Goal: Transaction & Acquisition: Book appointment/travel/reservation

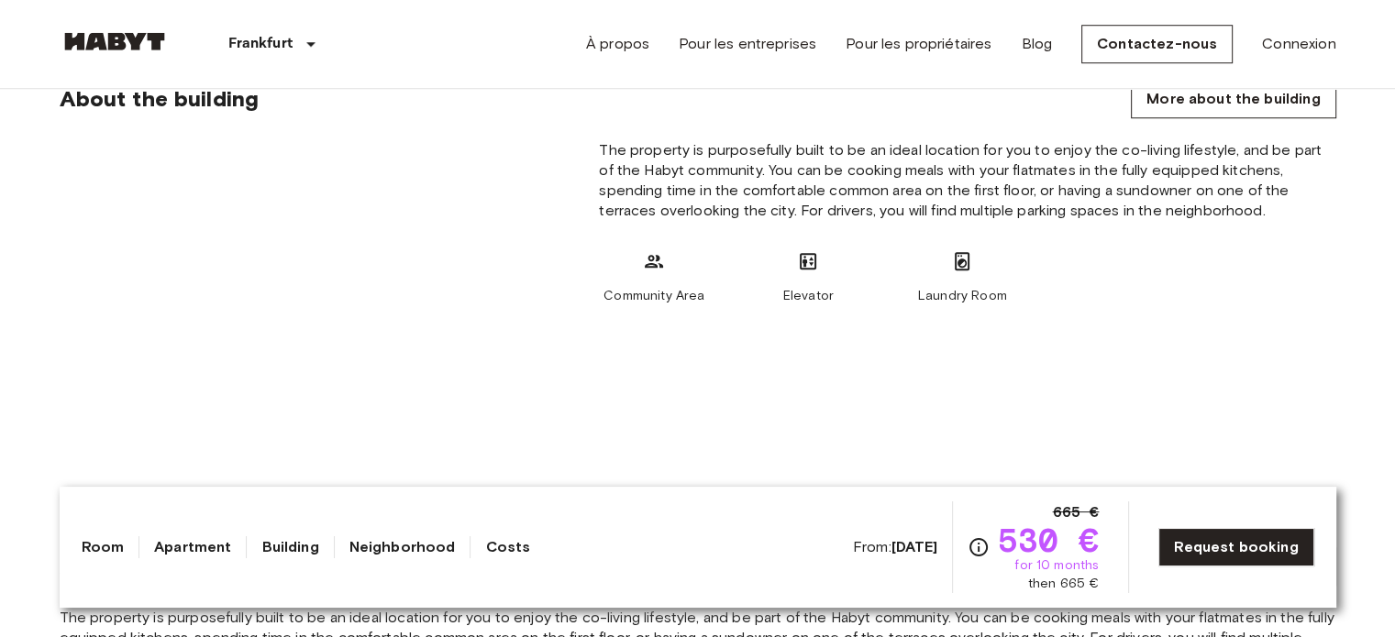
scroll to position [1468, 0]
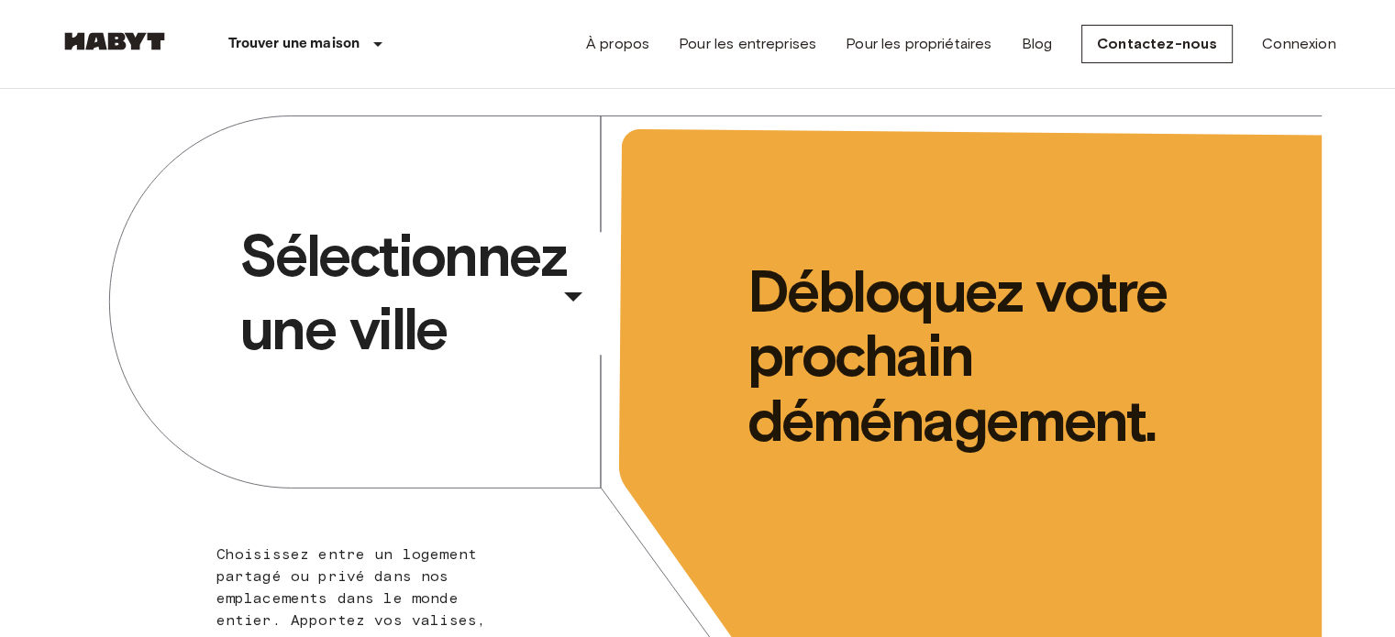
click at [560, 288] on icon "button" at bounding box center [573, 296] width 44 height 44
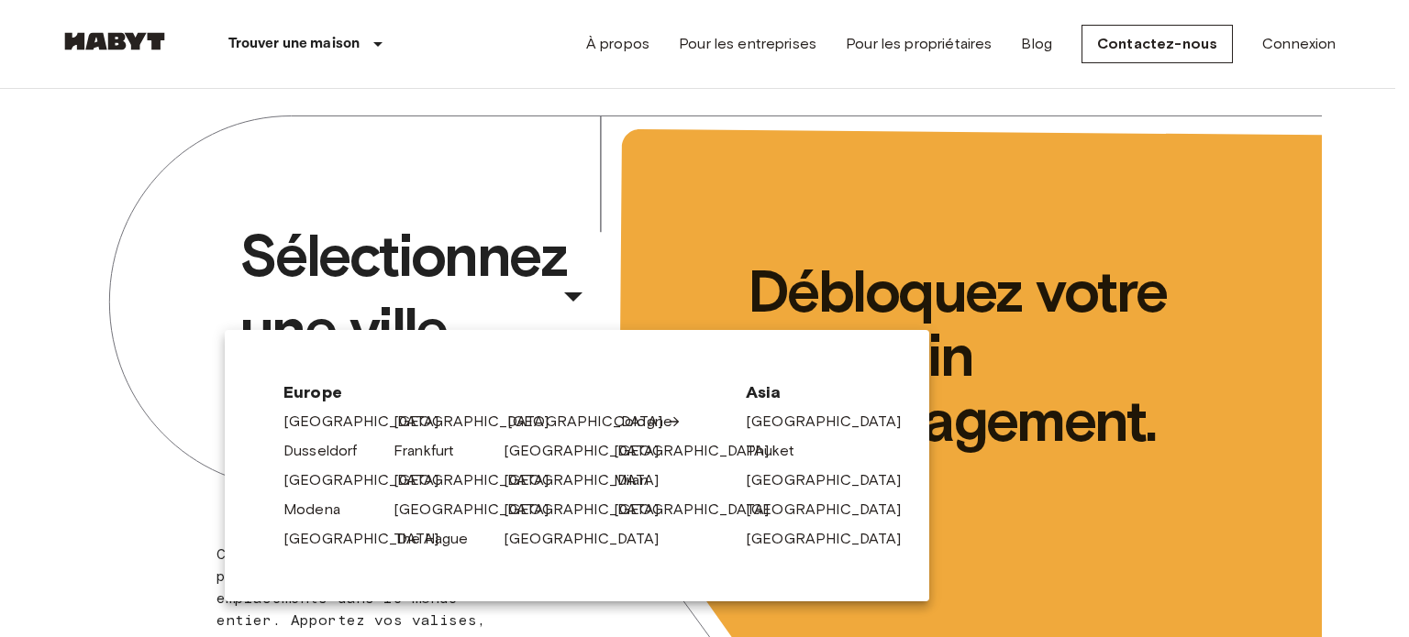
click at [544, 427] on link "[GEOGRAPHIC_DATA]" at bounding box center [594, 422] width 174 height 22
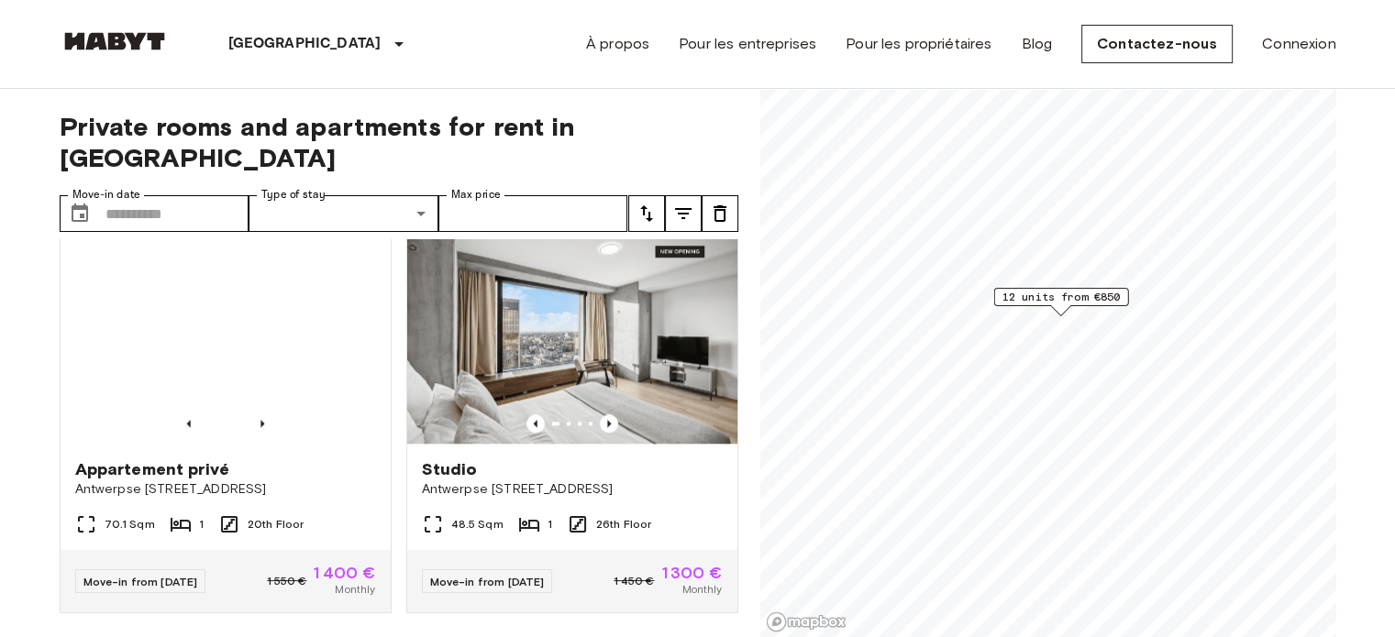
scroll to position [2015, 0]
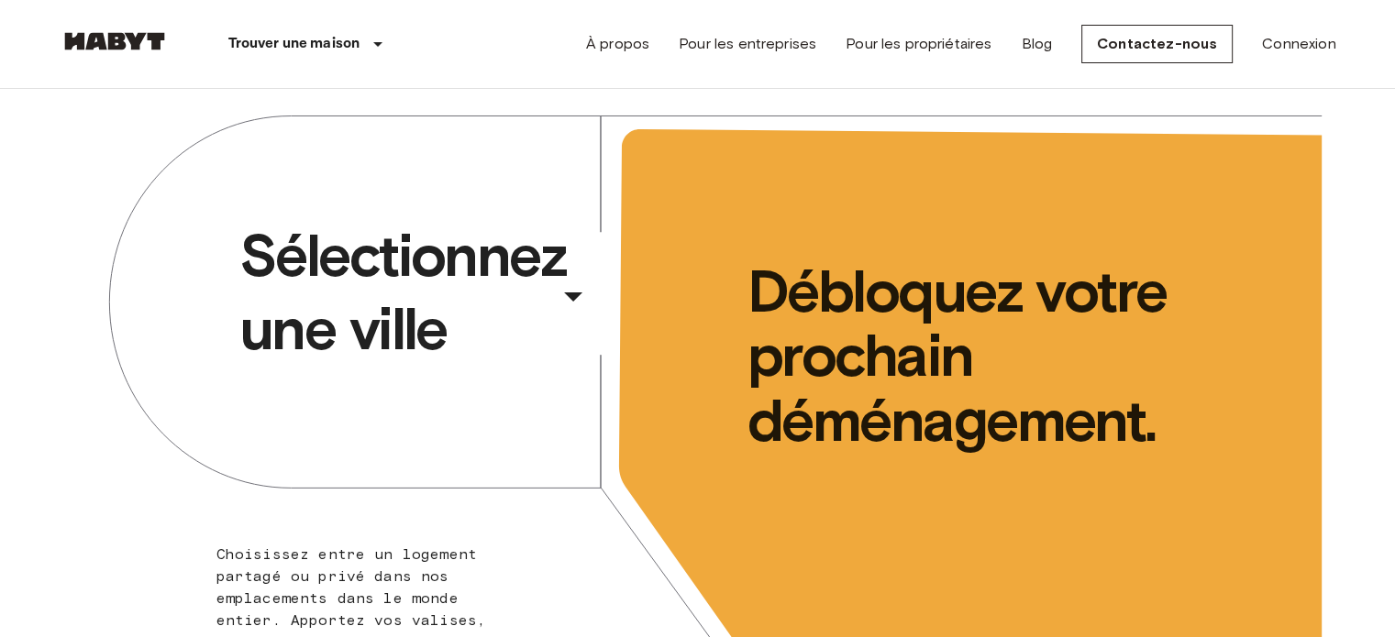
click at [477, 265] on span "Sélectionnez une ville" at bounding box center [395, 292] width 312 height 147
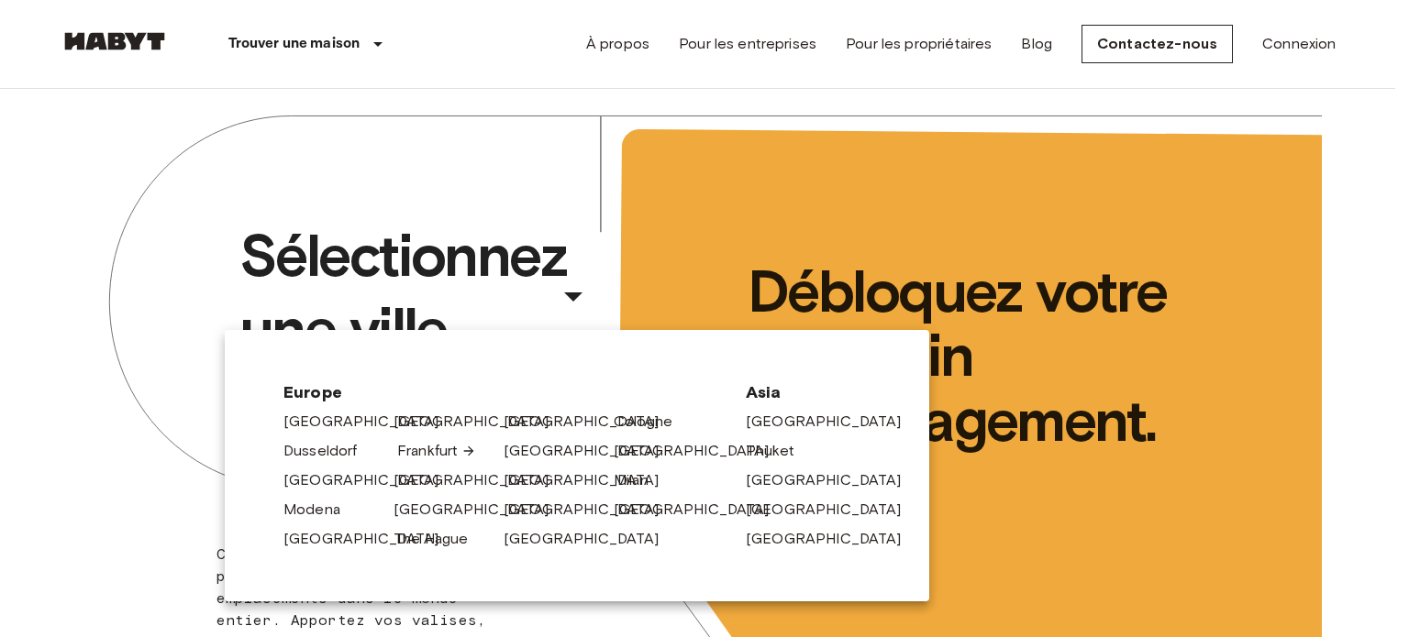
click at [411, 448] on link "Frankfurt" at bounding box center [436, 451] width 79 height 22
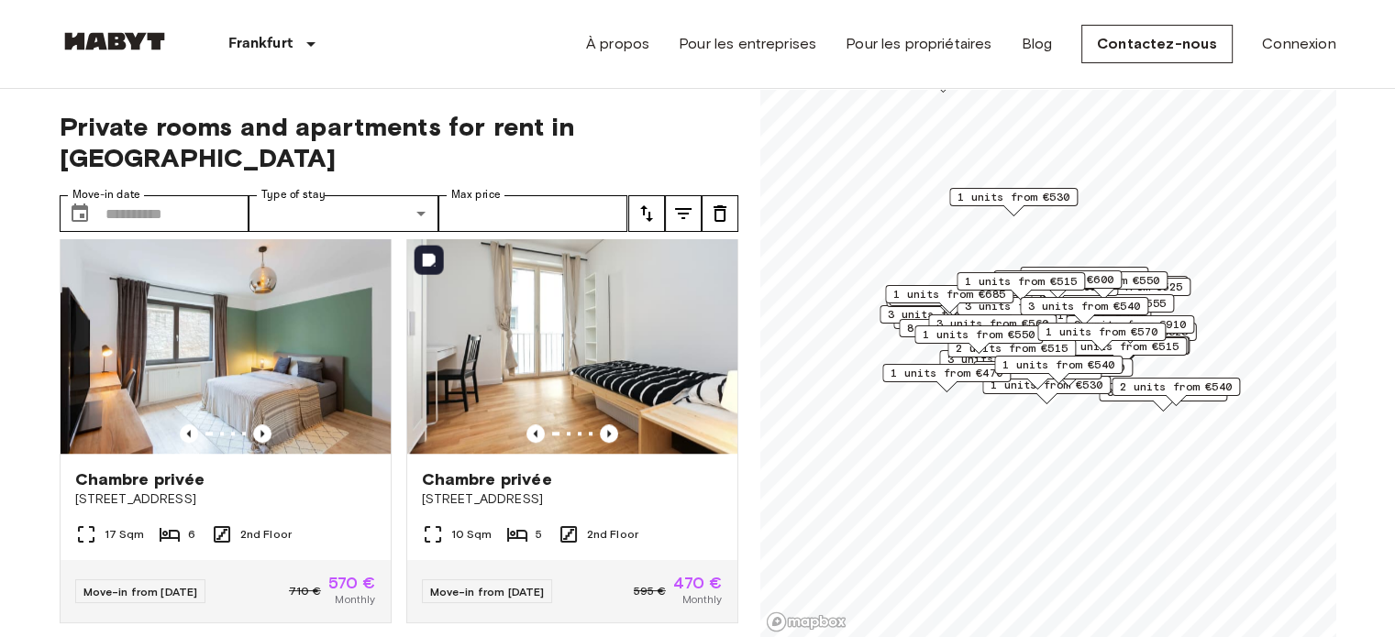
scroll to position [1651, 0]
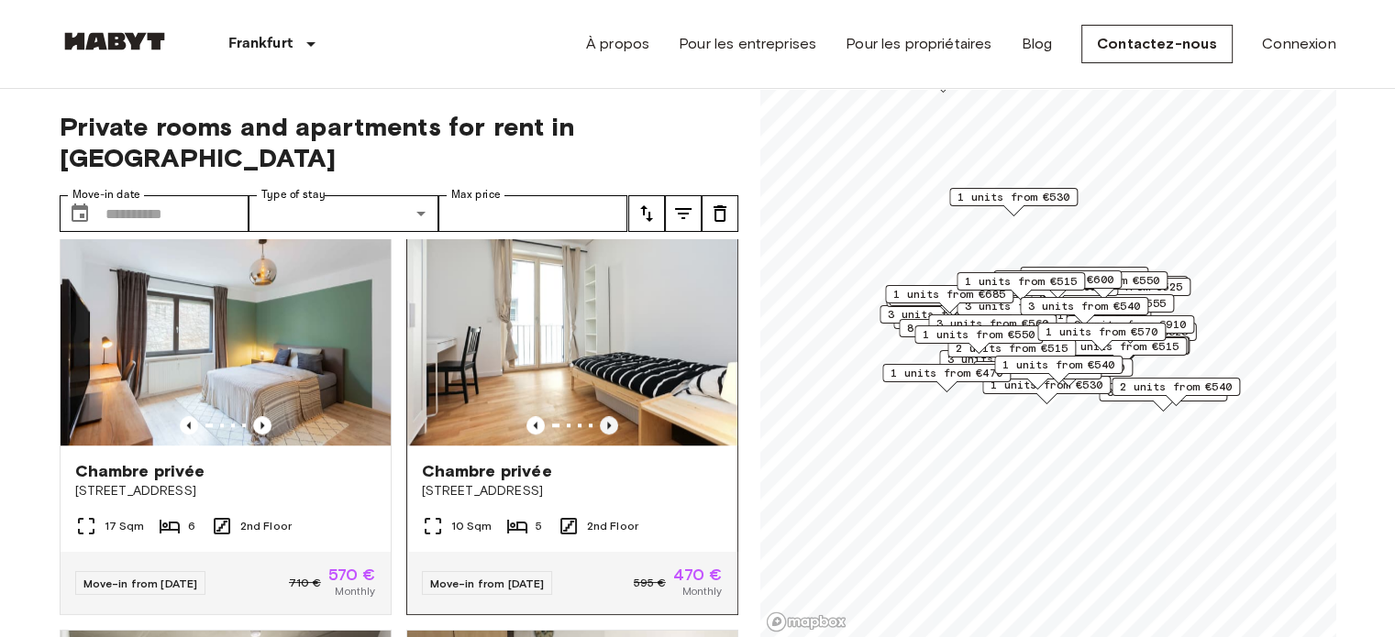
click at [607, 427] on icon "Previous image" at bounding box center [609, 425] width 4 height 7
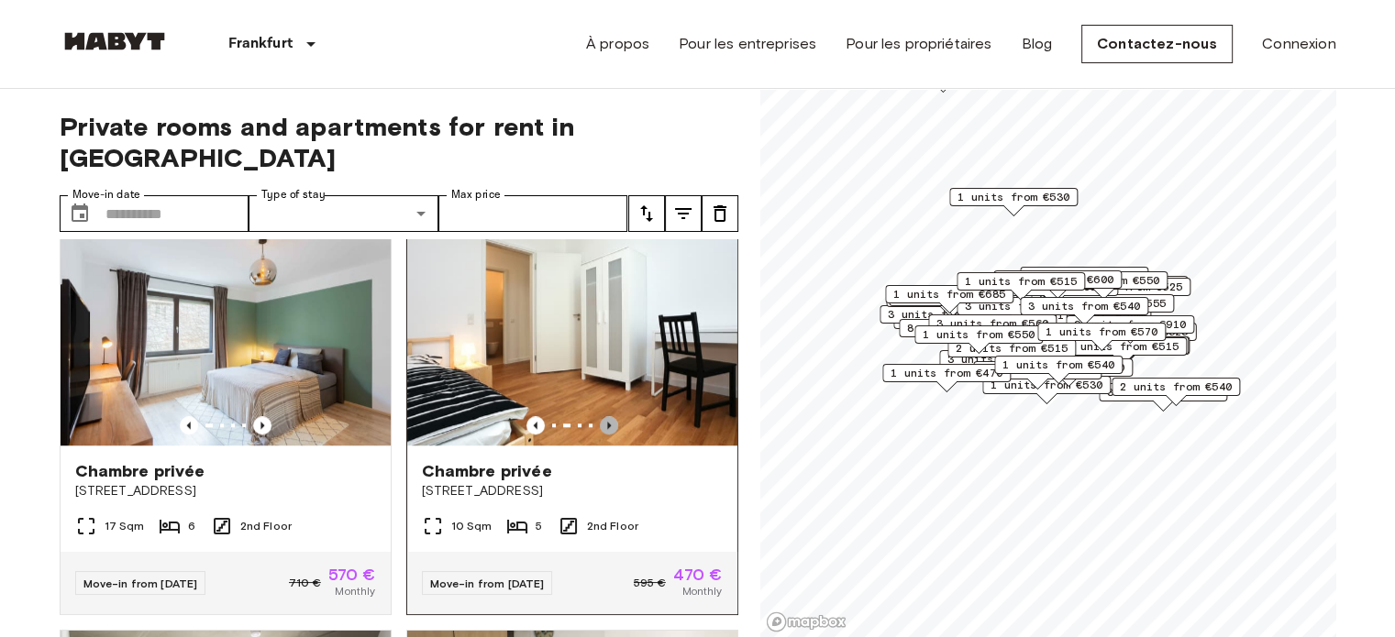
click at [600, 418] on icon "Previous image" at bounding box center [609, 425] width 18 height 18
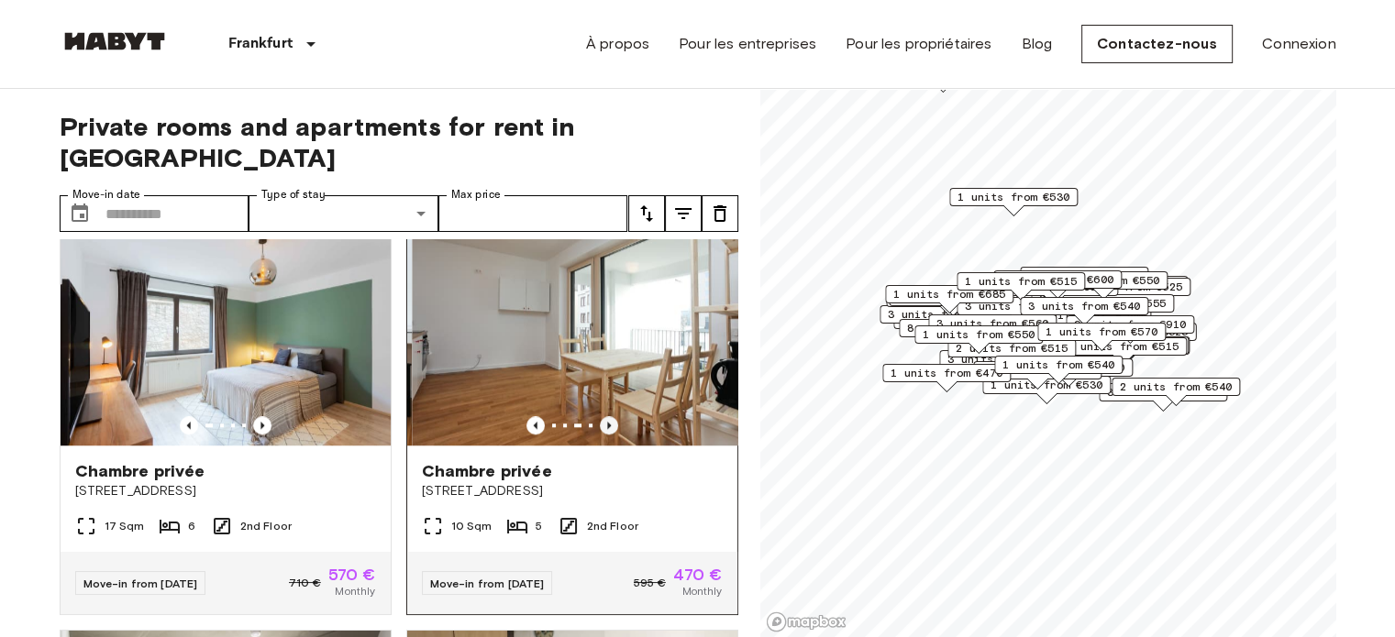
click at [600, 418] on icon "Previous image" at bounding box center [609, 425] width 18 height 18
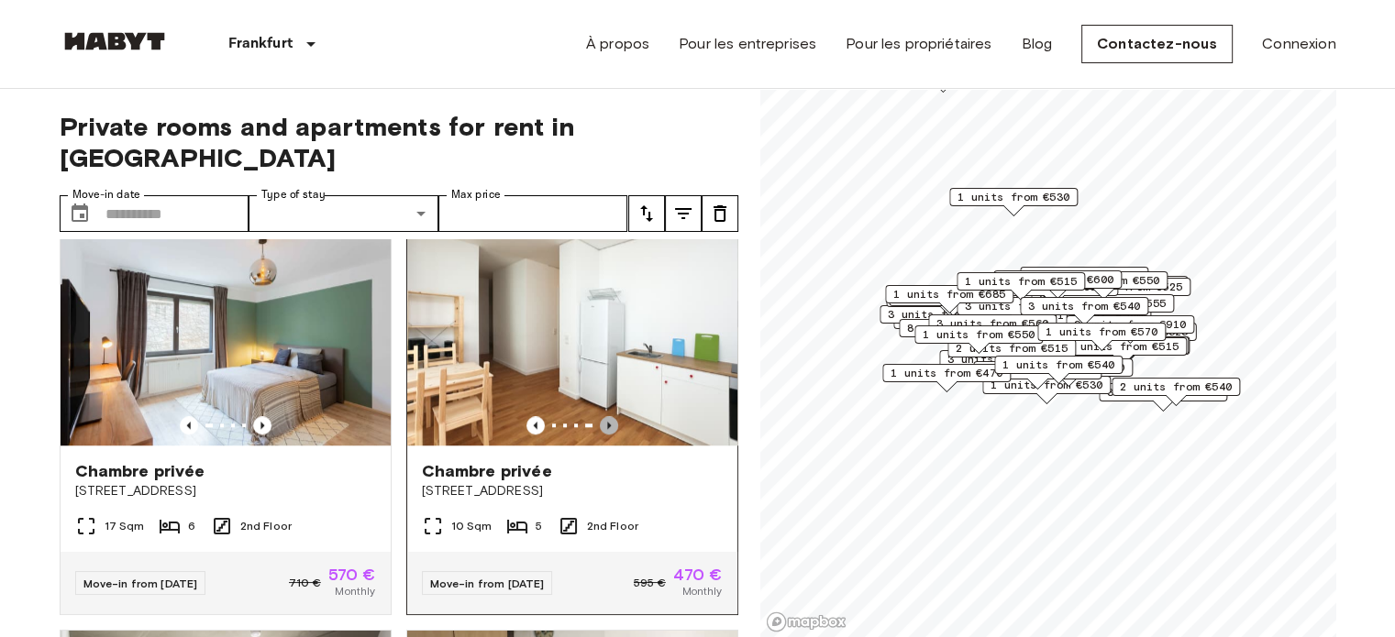
click at [600, 418] on icon "Previous image" at bounding box center [609, 425] width 18 height 18
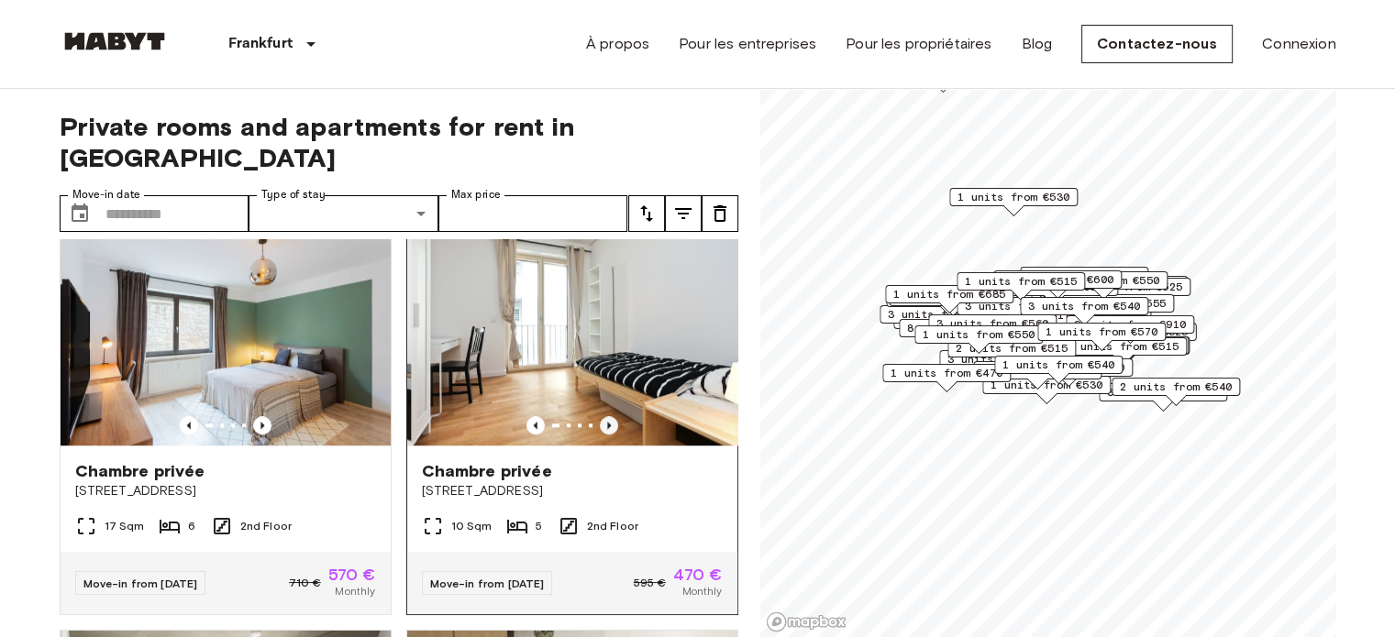
click at [600, 418] on icon "Previous image" at bounding box center [609, 425] width 18 height 18
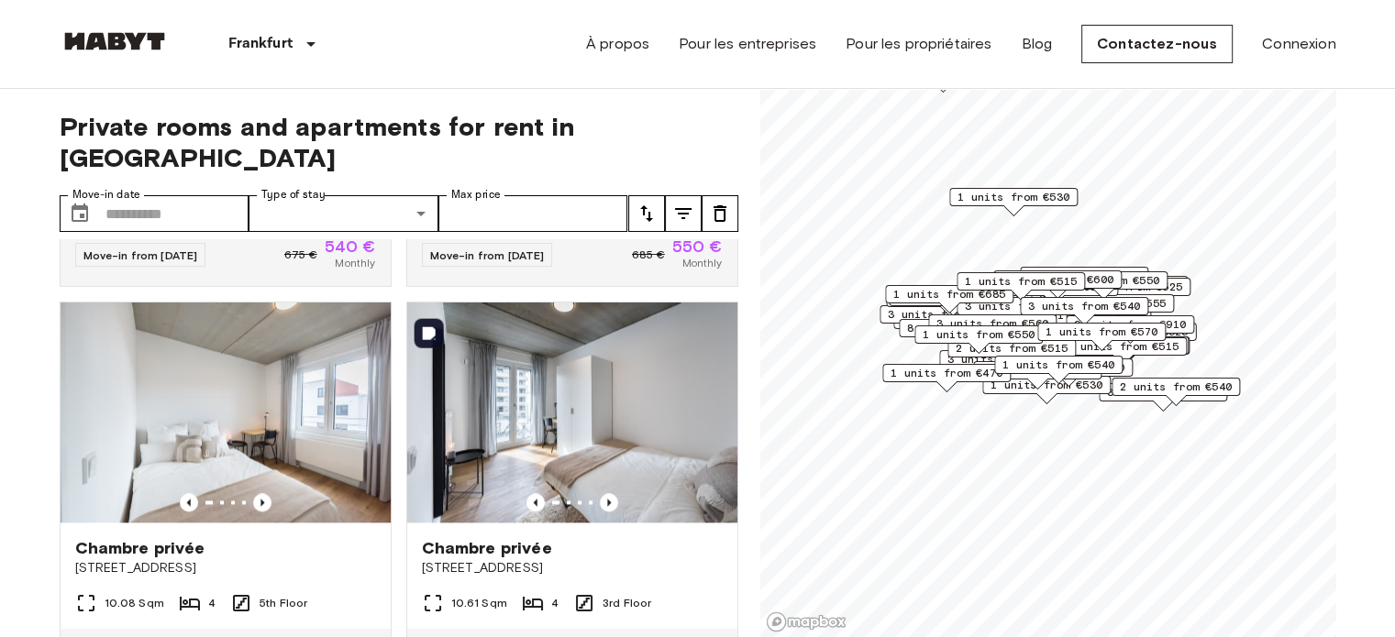
scroll to position [2477, 0]
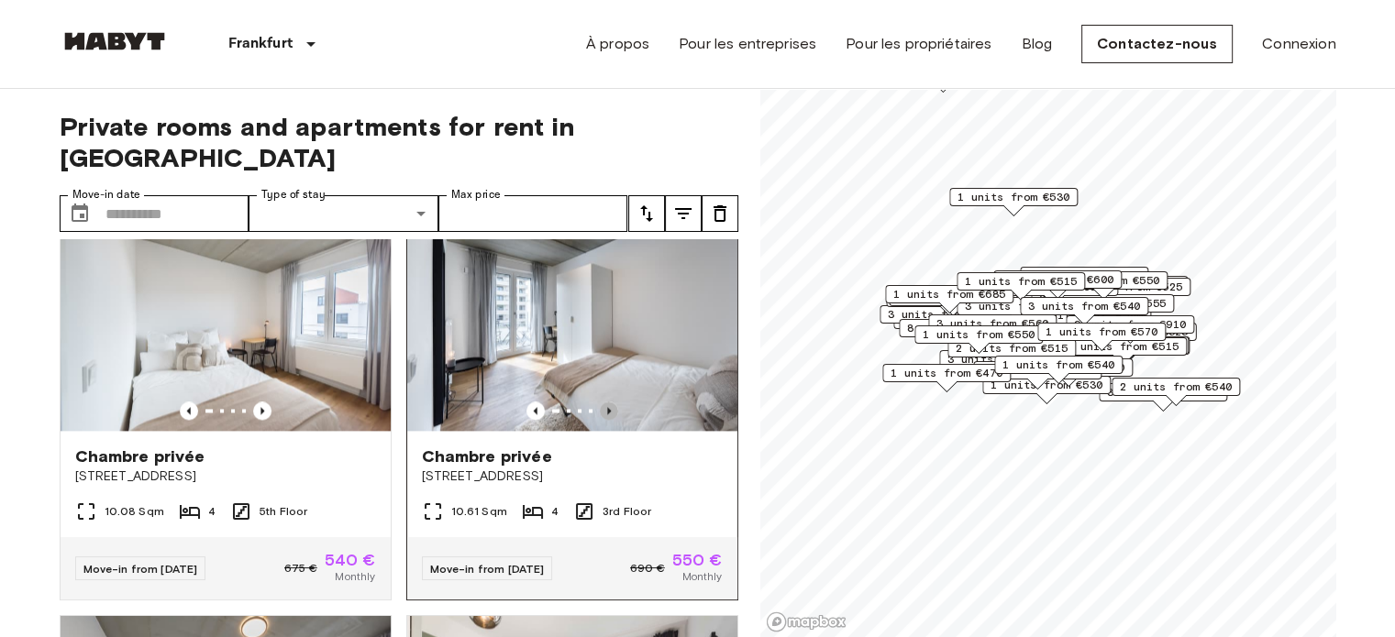
click at [600, 420] on icon "Previous image" at bounding box center [609, 411] width 18 height 18
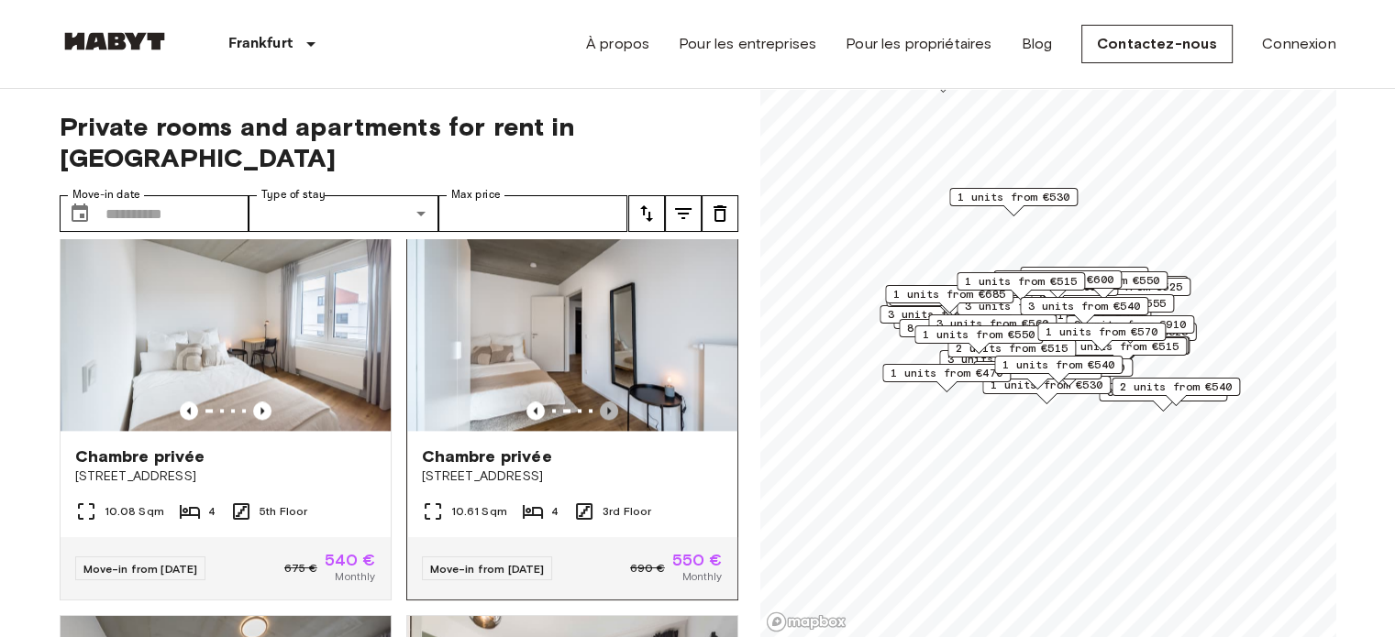
click at [600, 420] on icon "Previous image" at bounding box center [609, 411] width 18 height 18
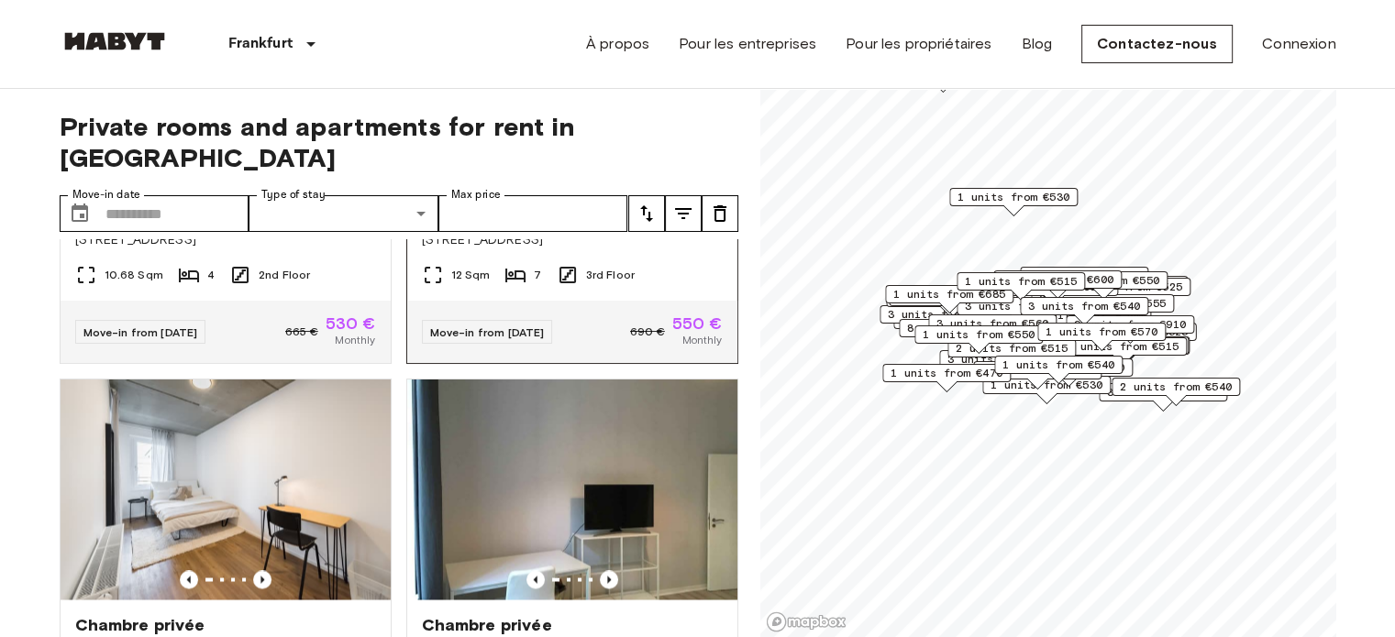
scroll to position [3302, 0]
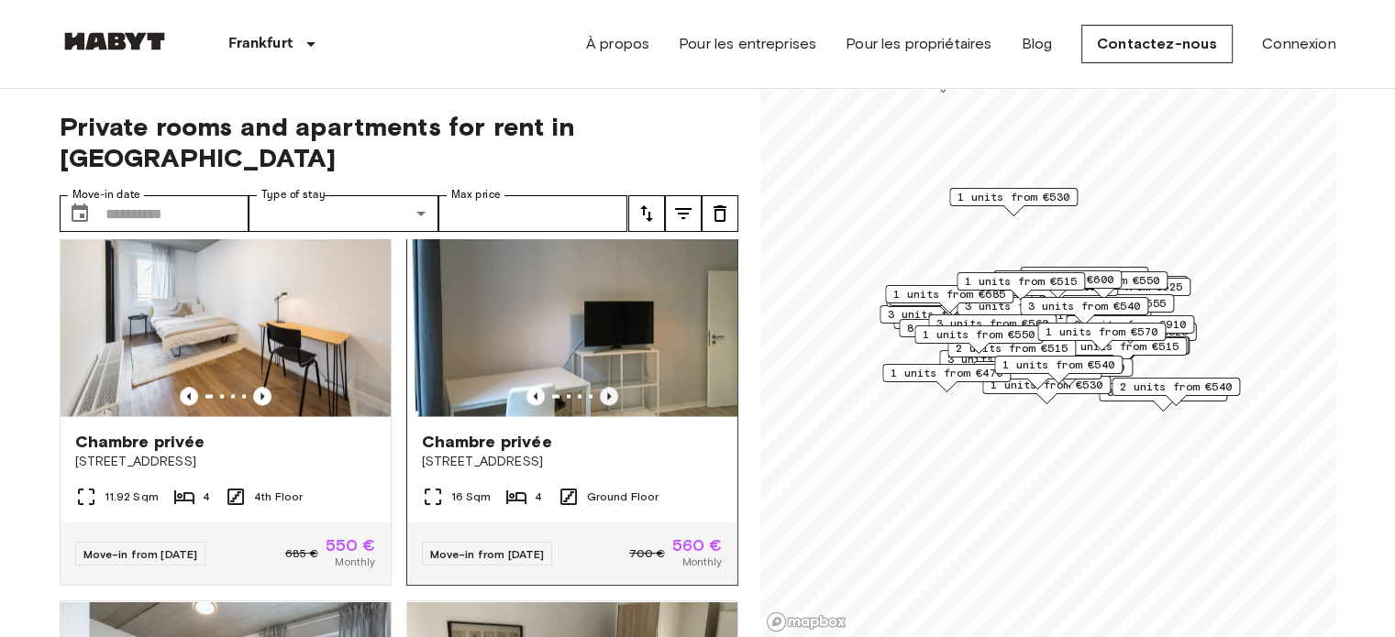
click at [607, 400] on icon "Previous image" at bounding box center [609, 396] width 4 height 7
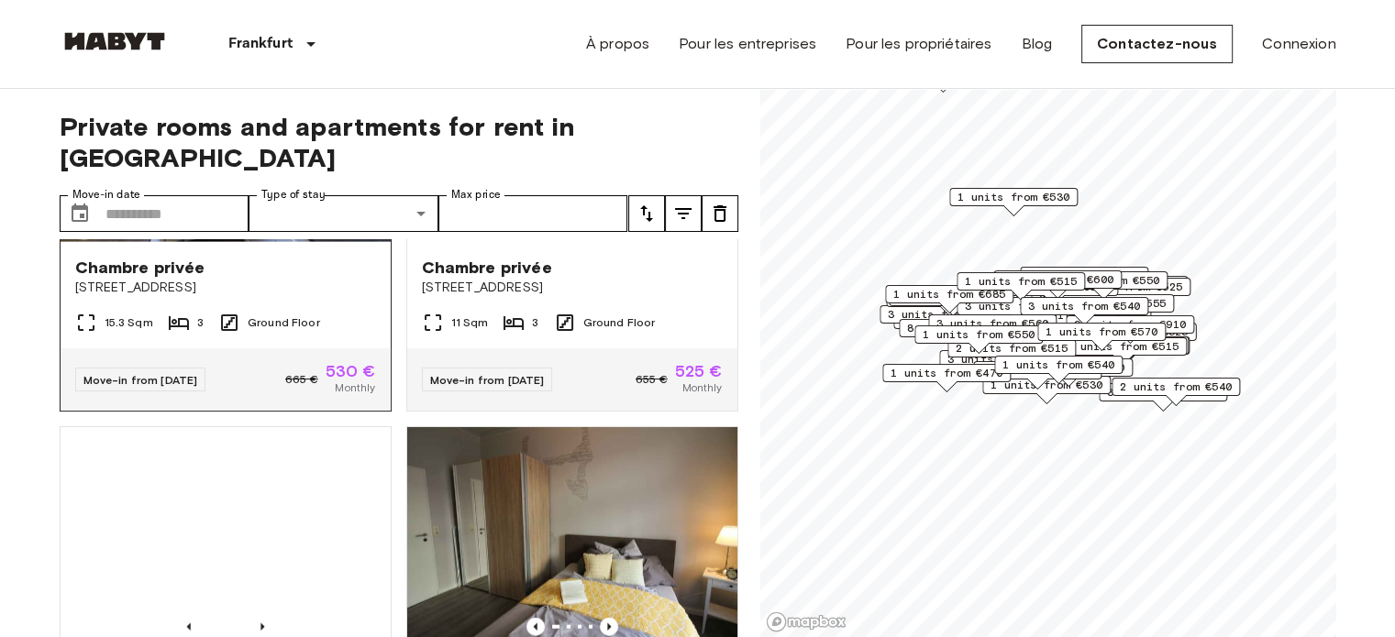
scroll to position [4316, 0]
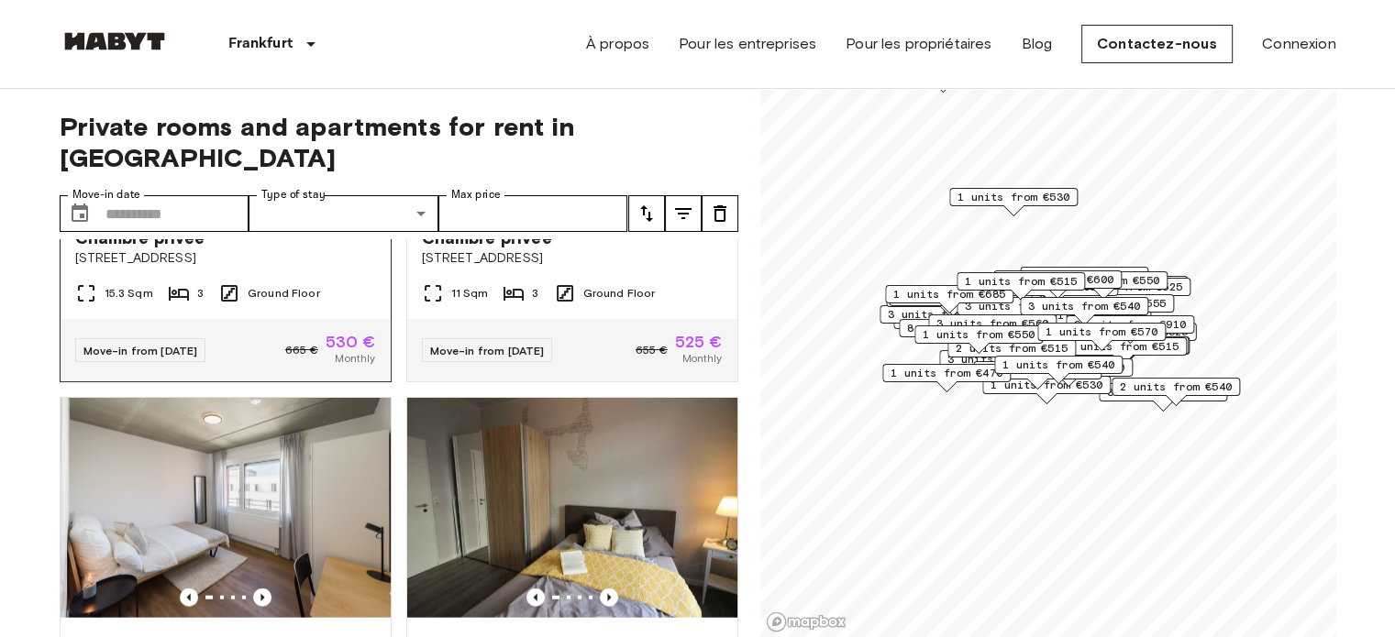
click at [253, 202] on icon "Previous image" at bounding box center [262, 192] width 18 height 18
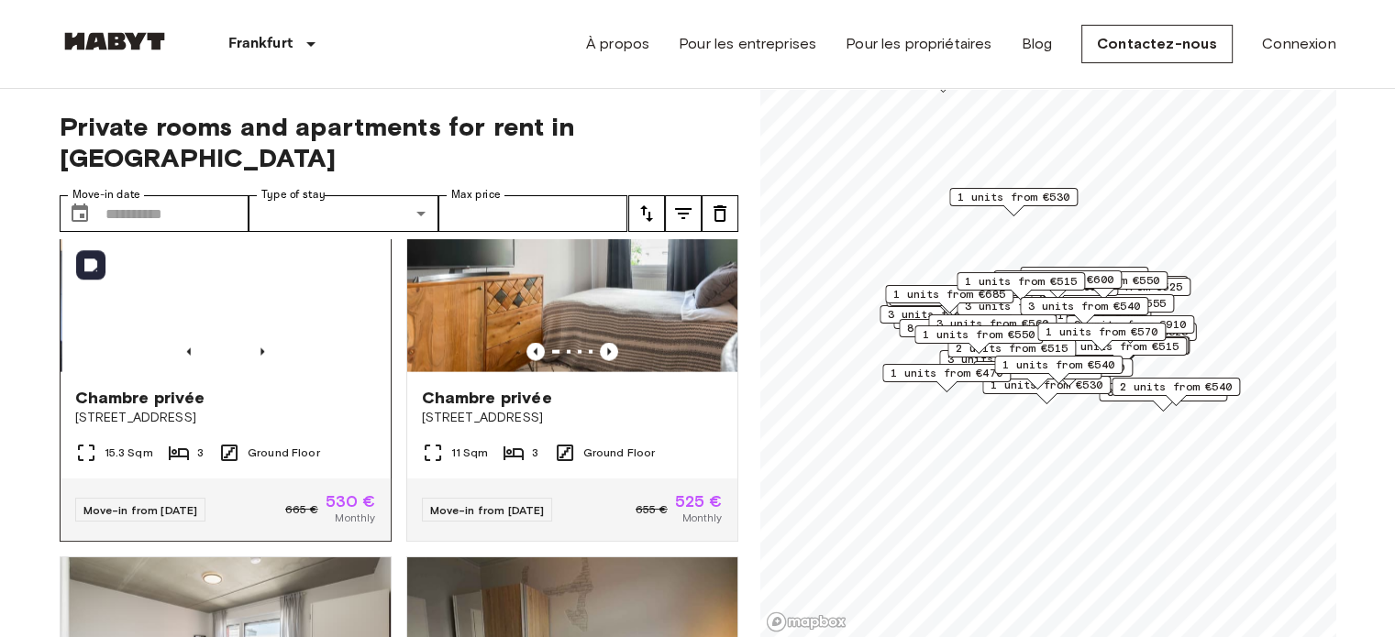
scroll to position [4133, 0]
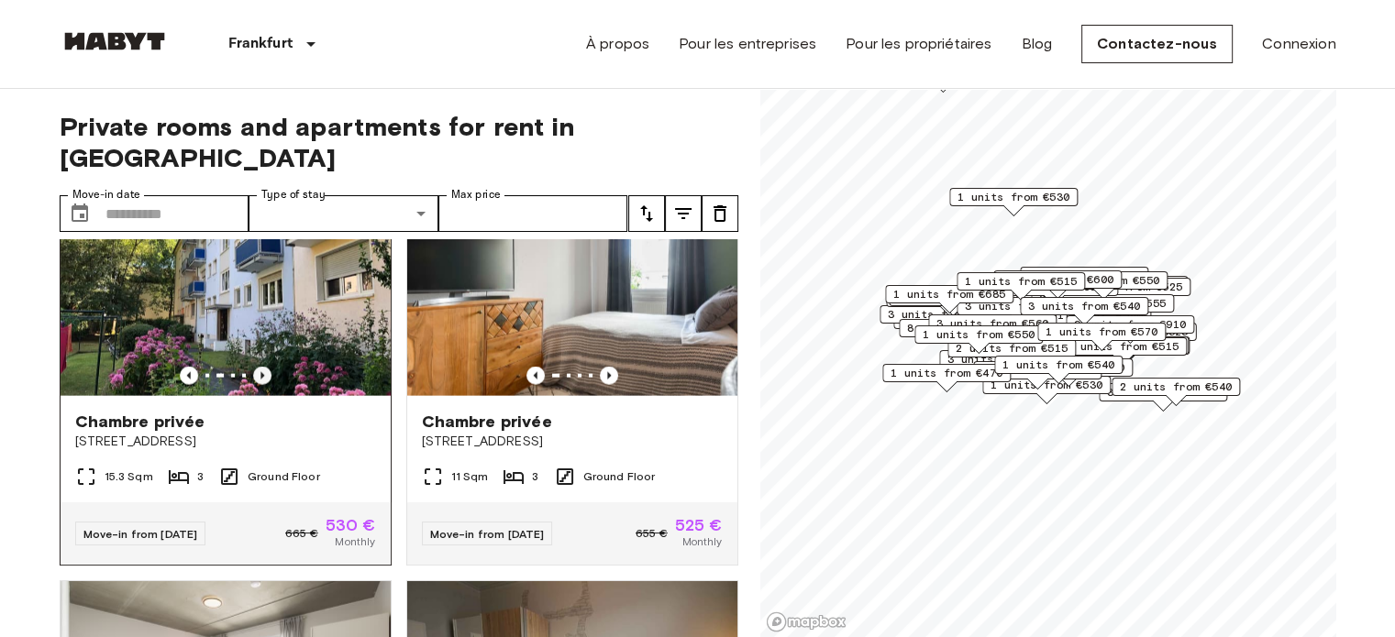
click at [262, 385] on icon "Previous image" at bounding box center [262, 376] width 18 height 18
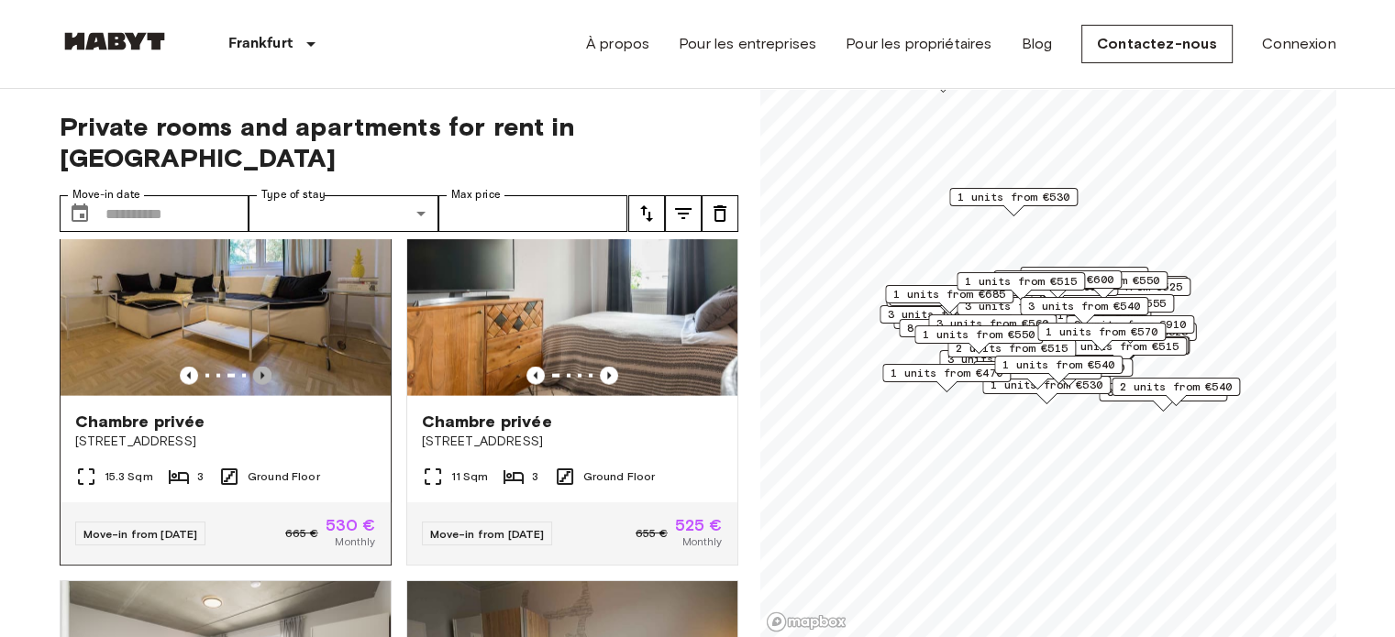
click at [262, 385] on icon "Previous image" at bounding box center [262, 376] width 18 height 18
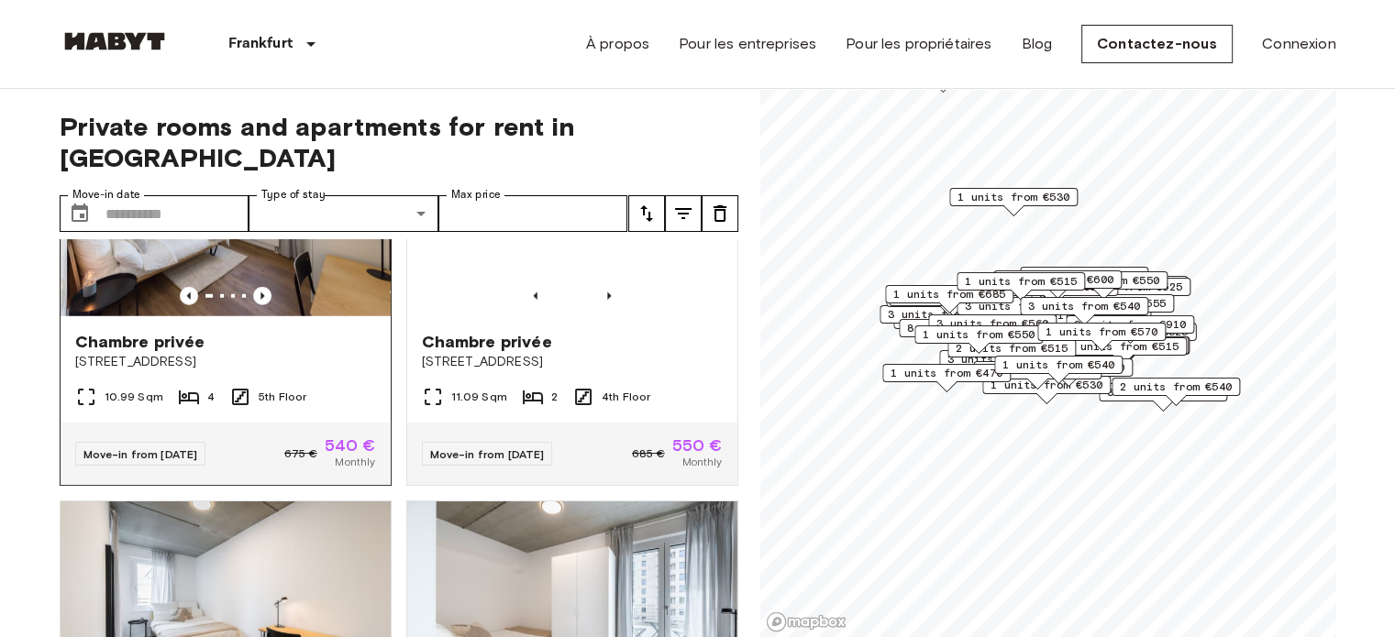
scroll to position [5050, 0]
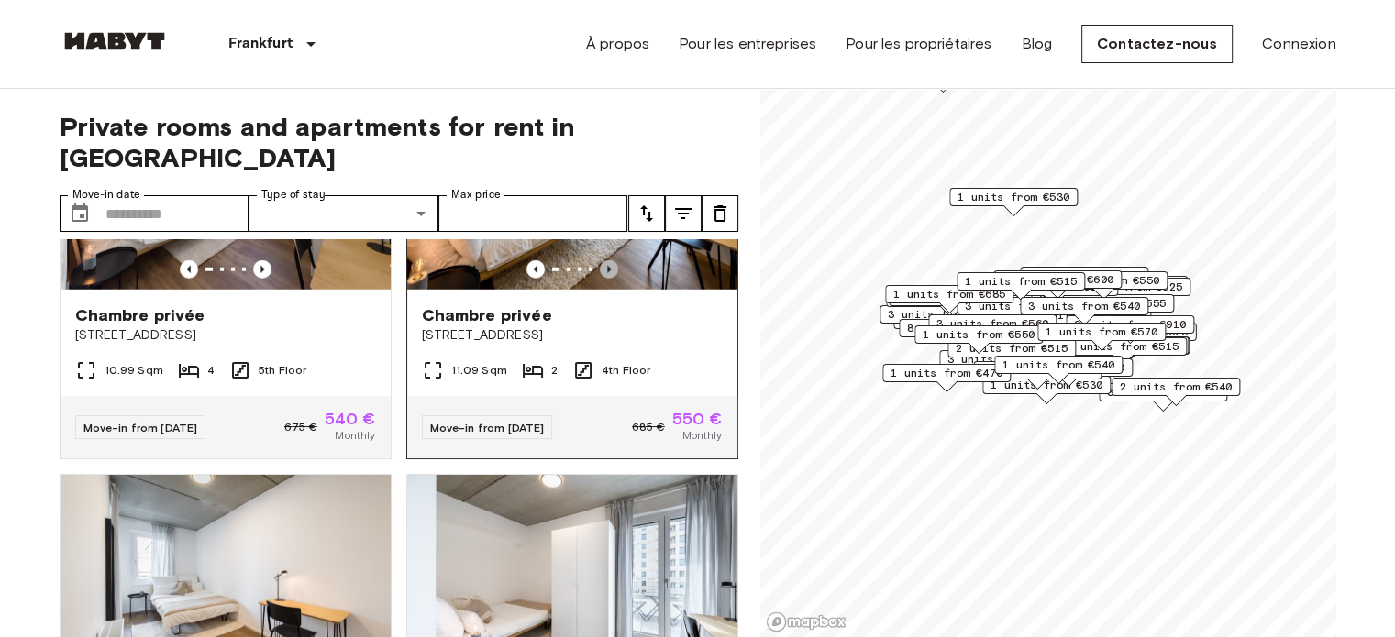
click at [600, 279] on icon "Previous image" at bounding box center [609, 269] width 18 height 18
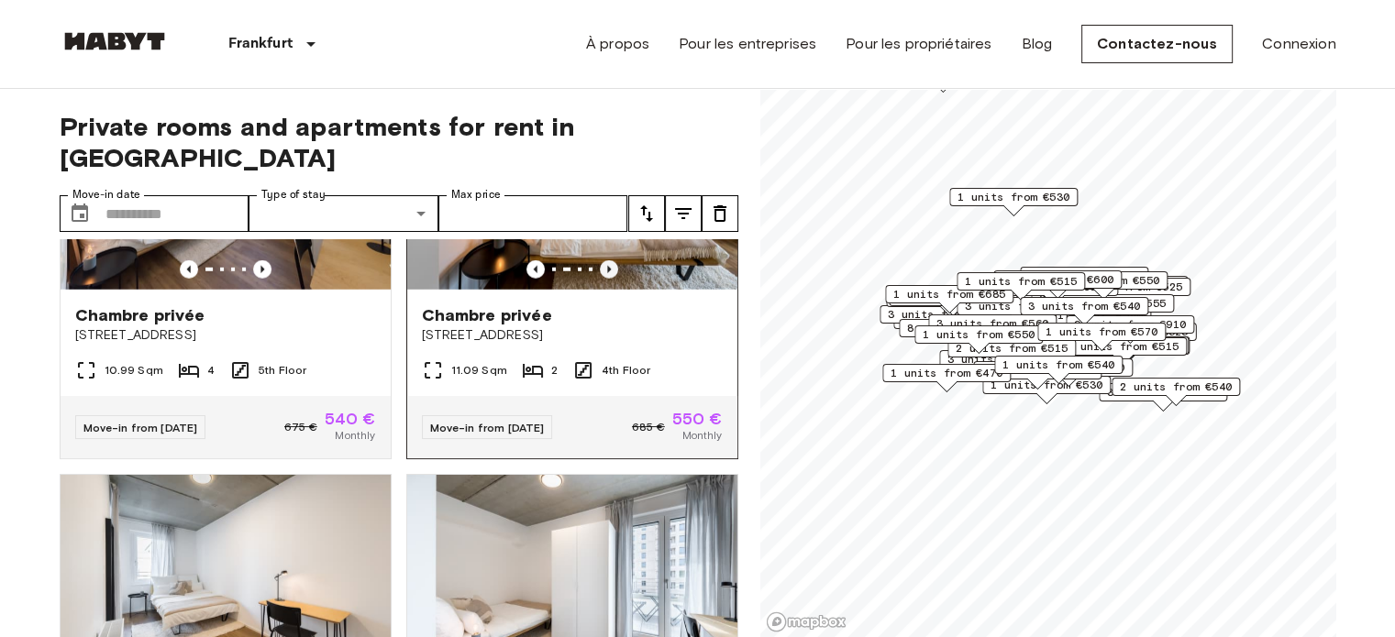
click at [600, 279] on icon "Previous image" at bounding box center [609, 269] width 18 height 18
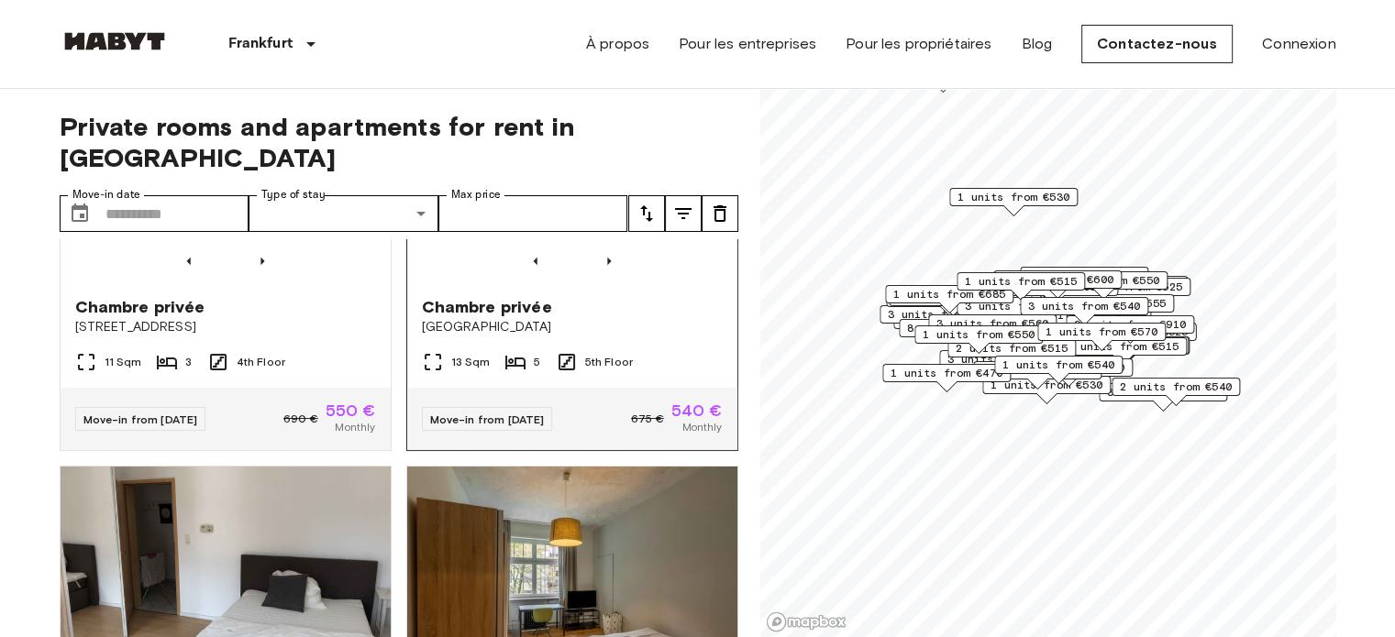
scroll to position [6243, 0]
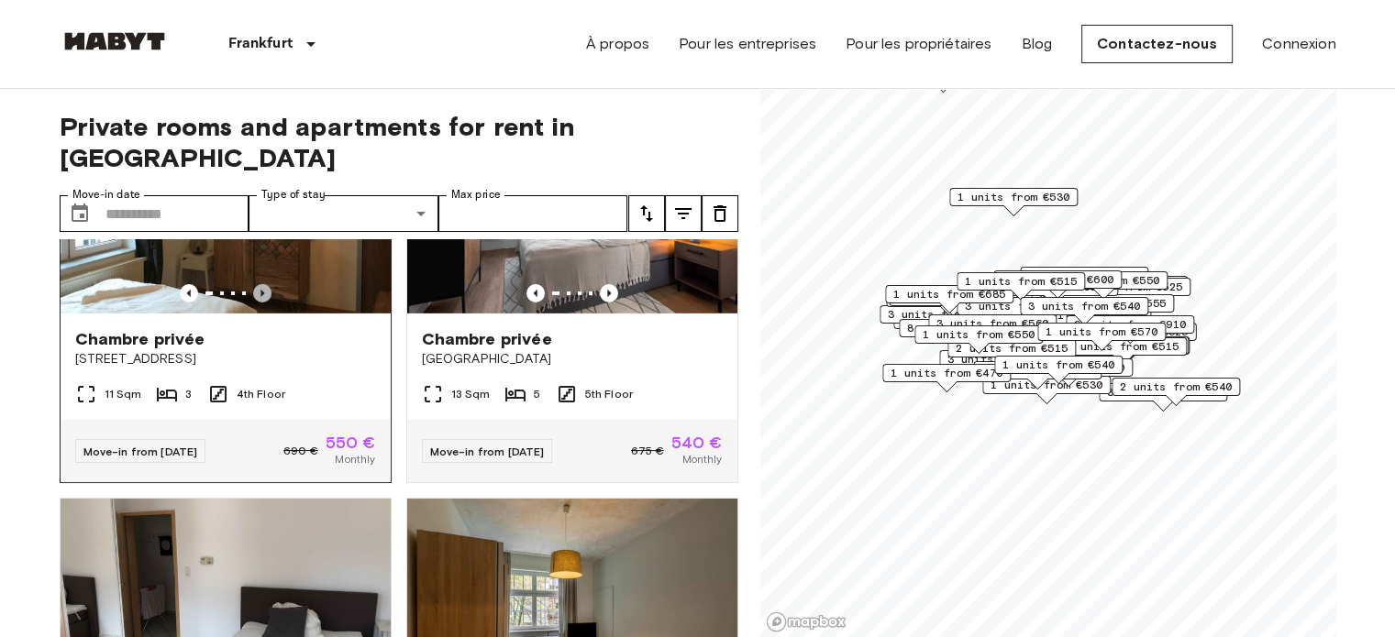
click at [260, 297] on icon "Previous image" at bounding box center [262, 293] width 4 height 7
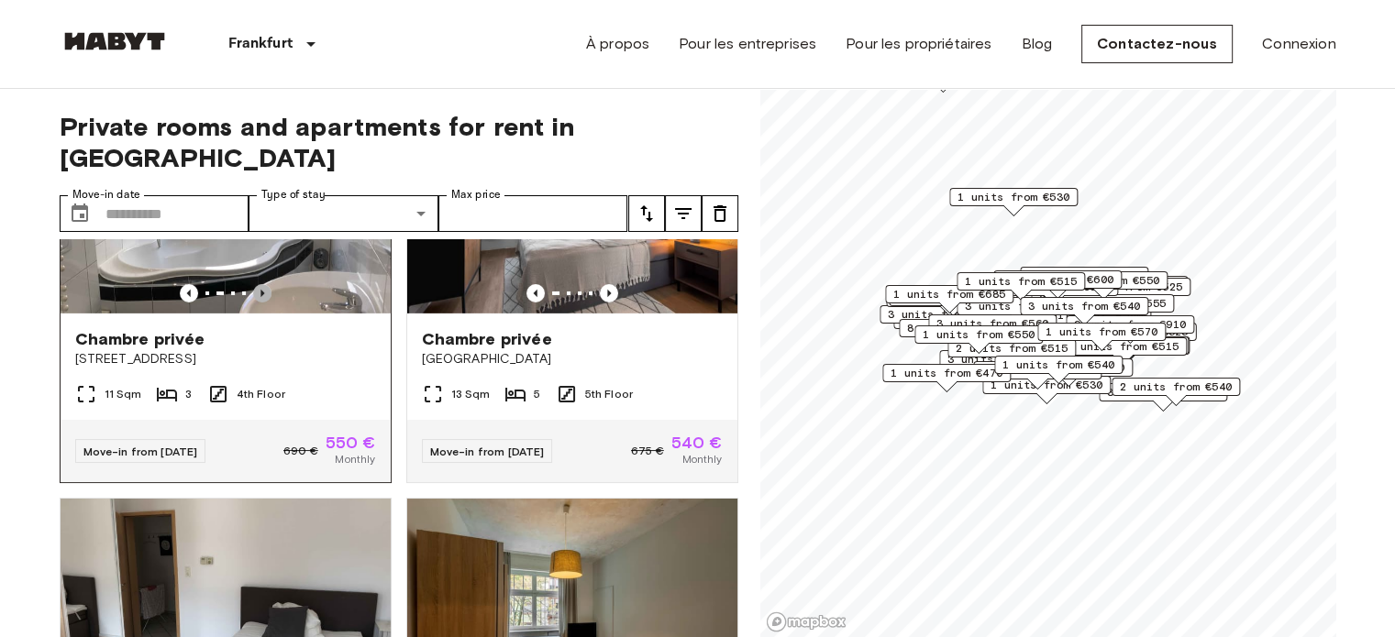
click at [260, 297] on icon "Previous image" at bounding box center [262, 293] width 4 height 7
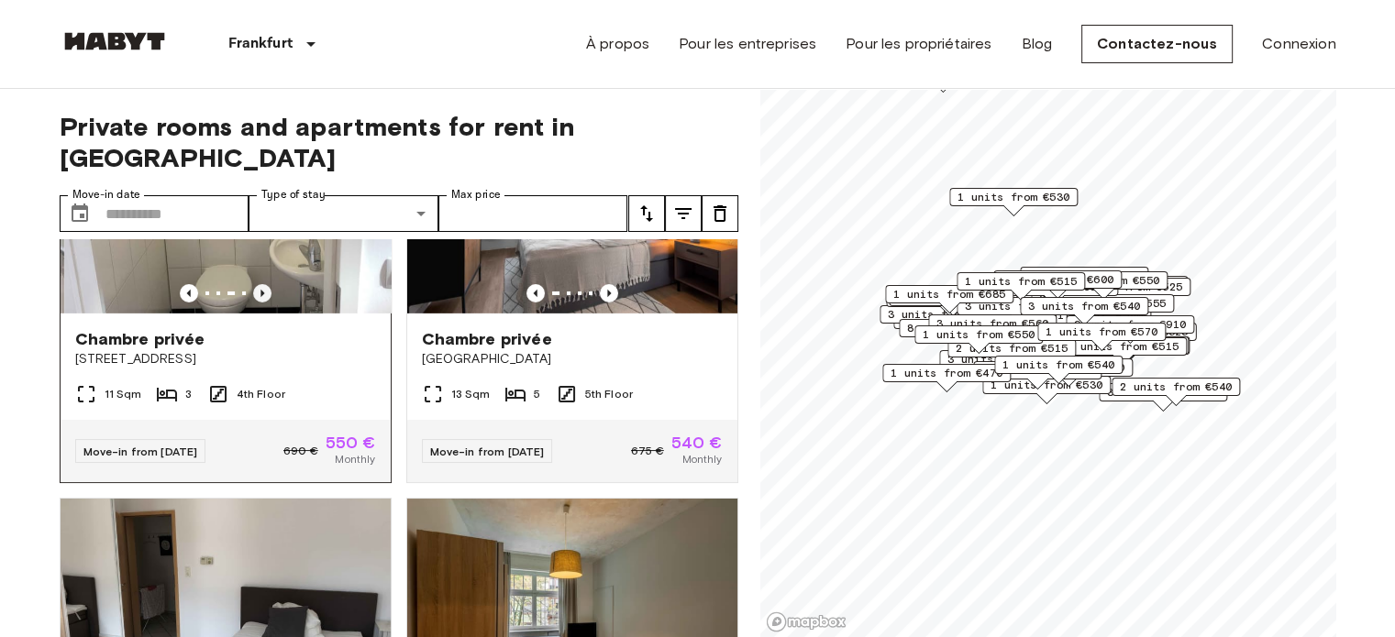
click at [260, 297] on icon "Previous image" at bounding box center [262, 293] width 4 height 7
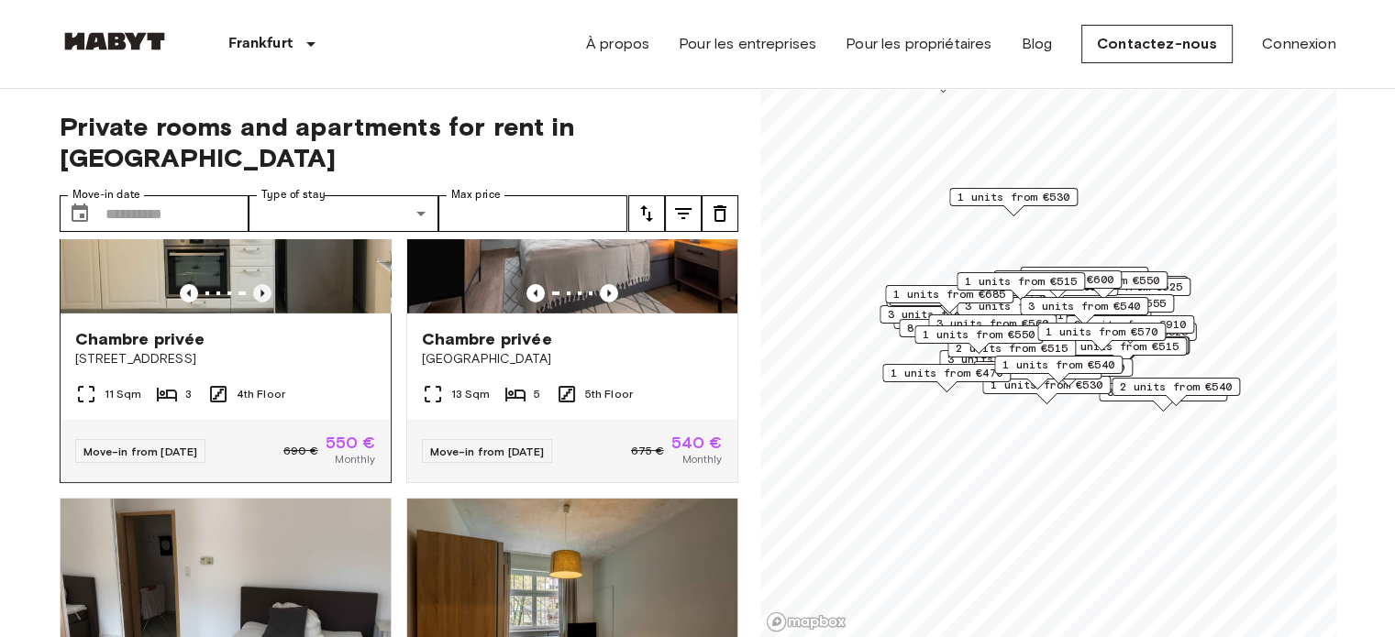
click at [253, 303] on icon "Previous image" at bounding box center [262, 293] width 18 height 18
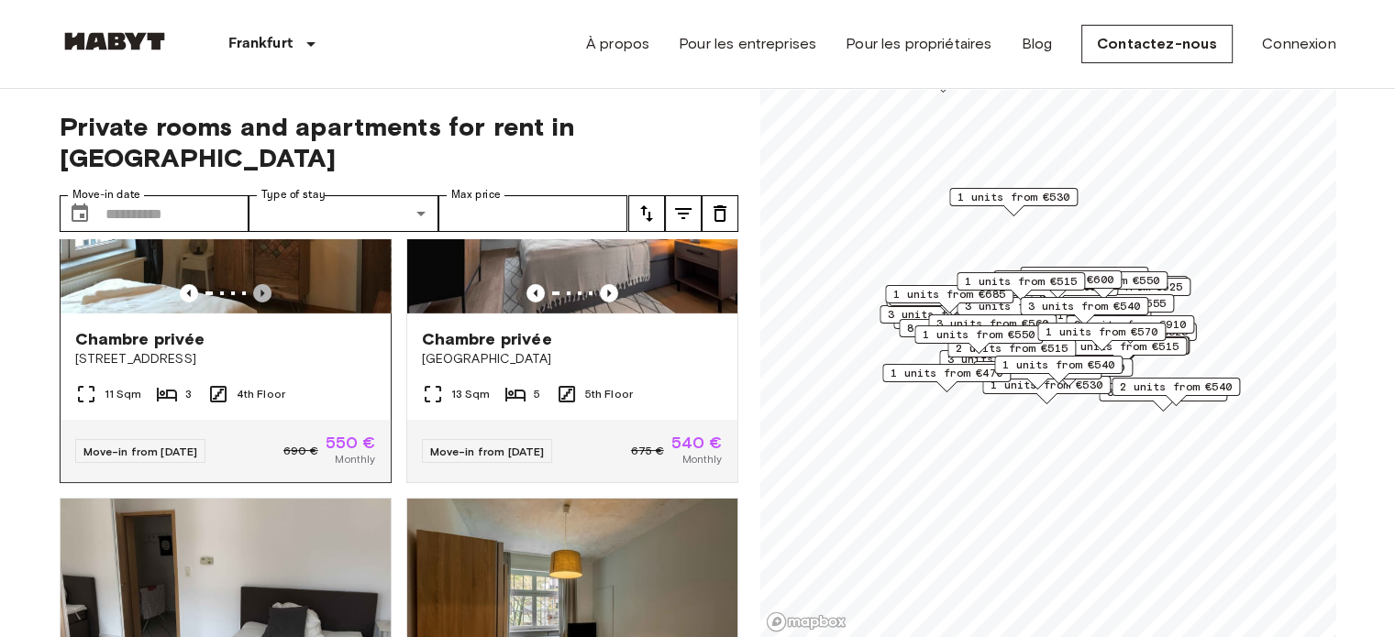
click at [253, 303] on icon "Previous image" at bounding box center [262, 293] width 18 height 18
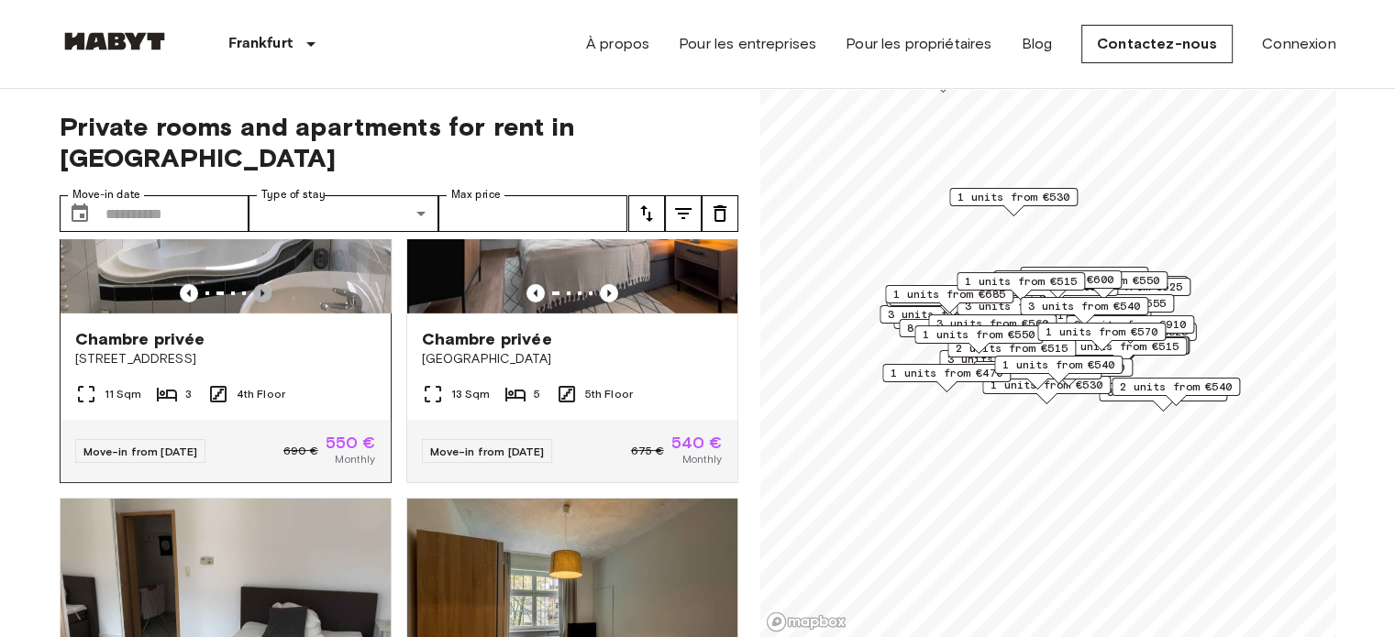
click at [253, 303] on icon "Previous image" at bounding box center [262, 293] width 18 height 18
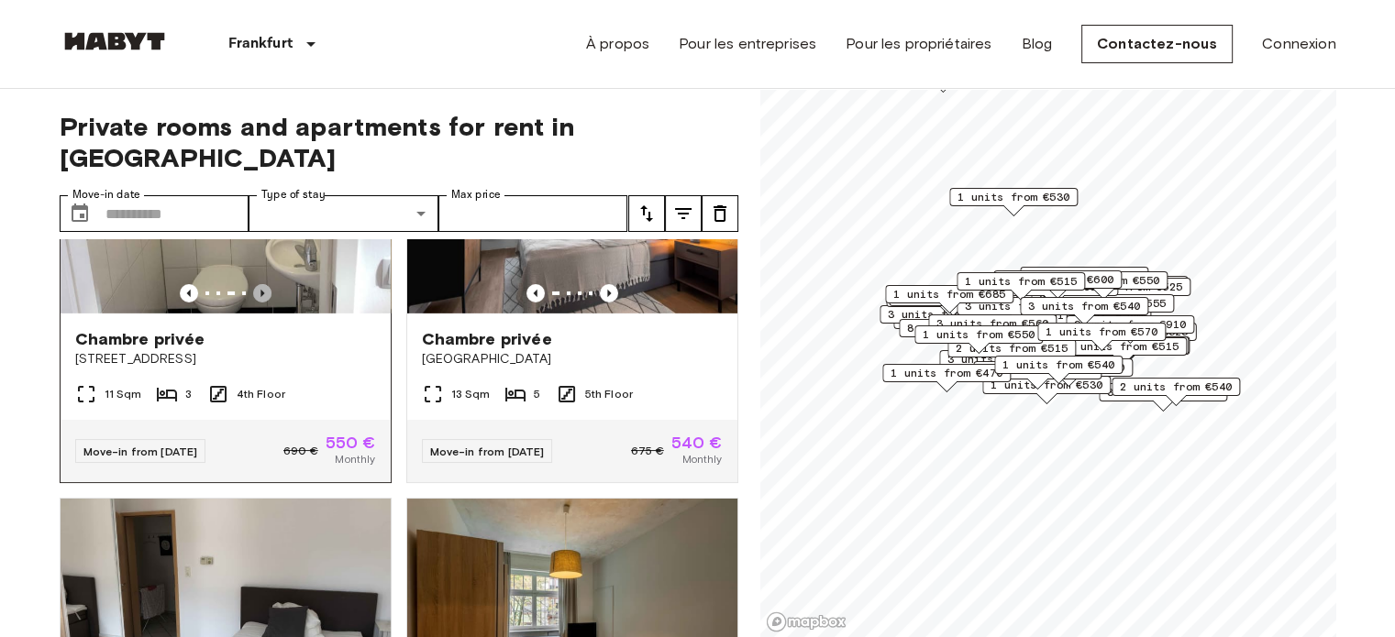
click at [253, 303] on icon "Previous image" at bounding box center [262, 293] width 18 height 18
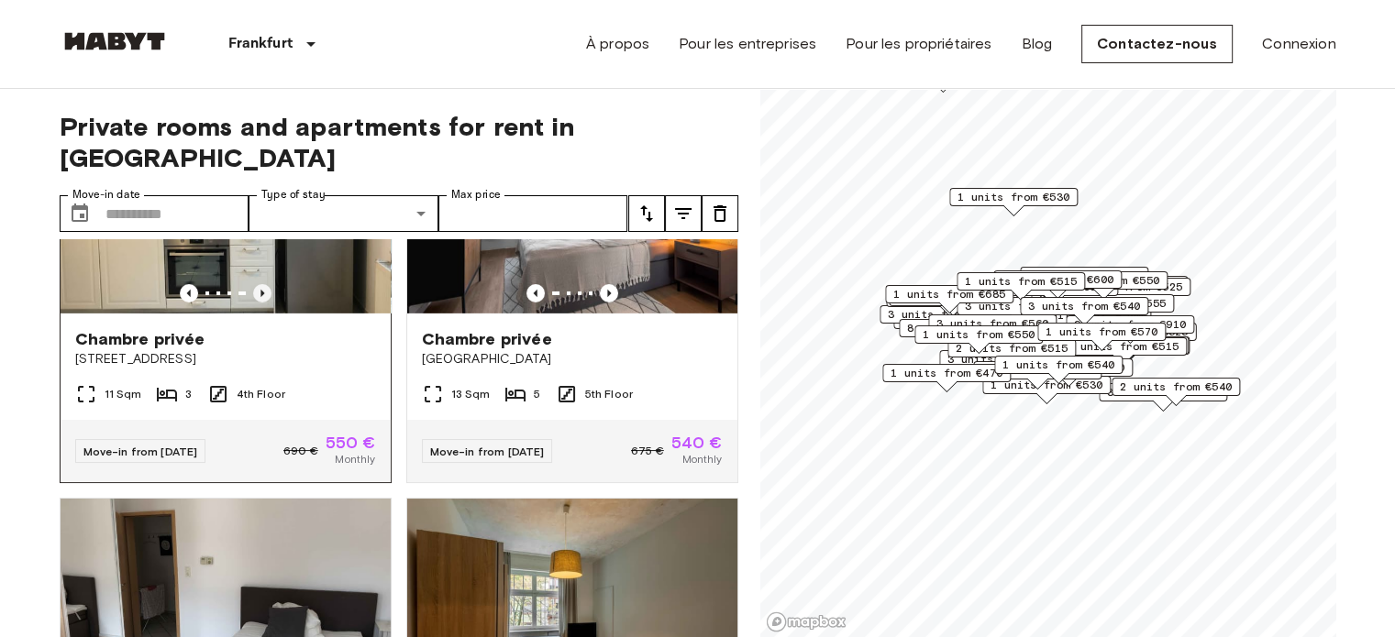
click at [253, 303] on icon "Previous image" at bounding box center [262, 293] width 18 height 18
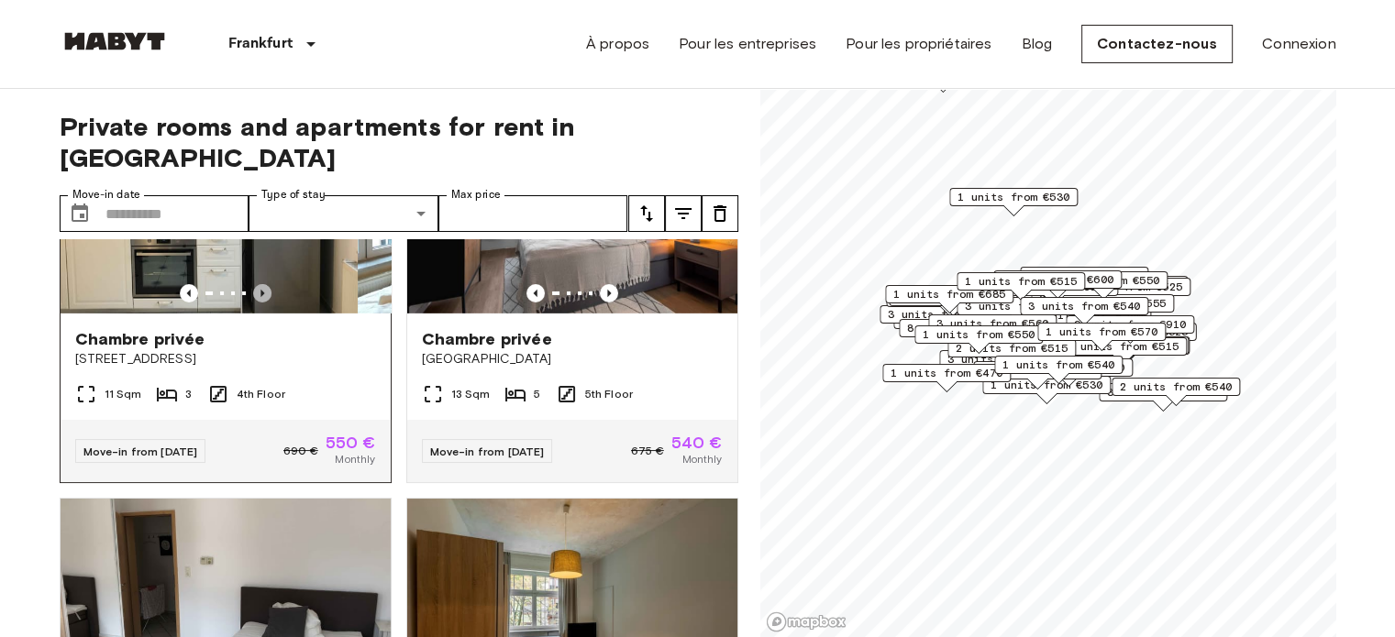
click at [253, 303] on icon "Previous image" at bounding box center [262, 293] width 18 height 18
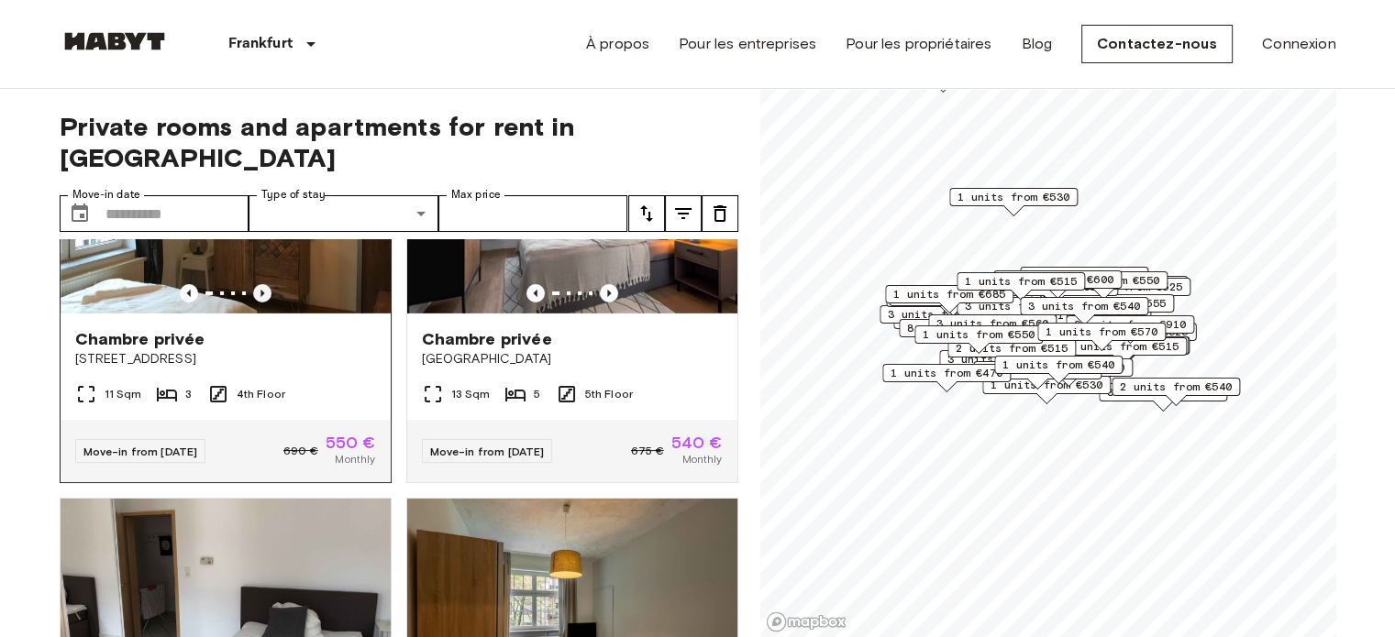
click at [253, 303] on icon "Previous image" at bounding box center [262, 293] width 18 height 18
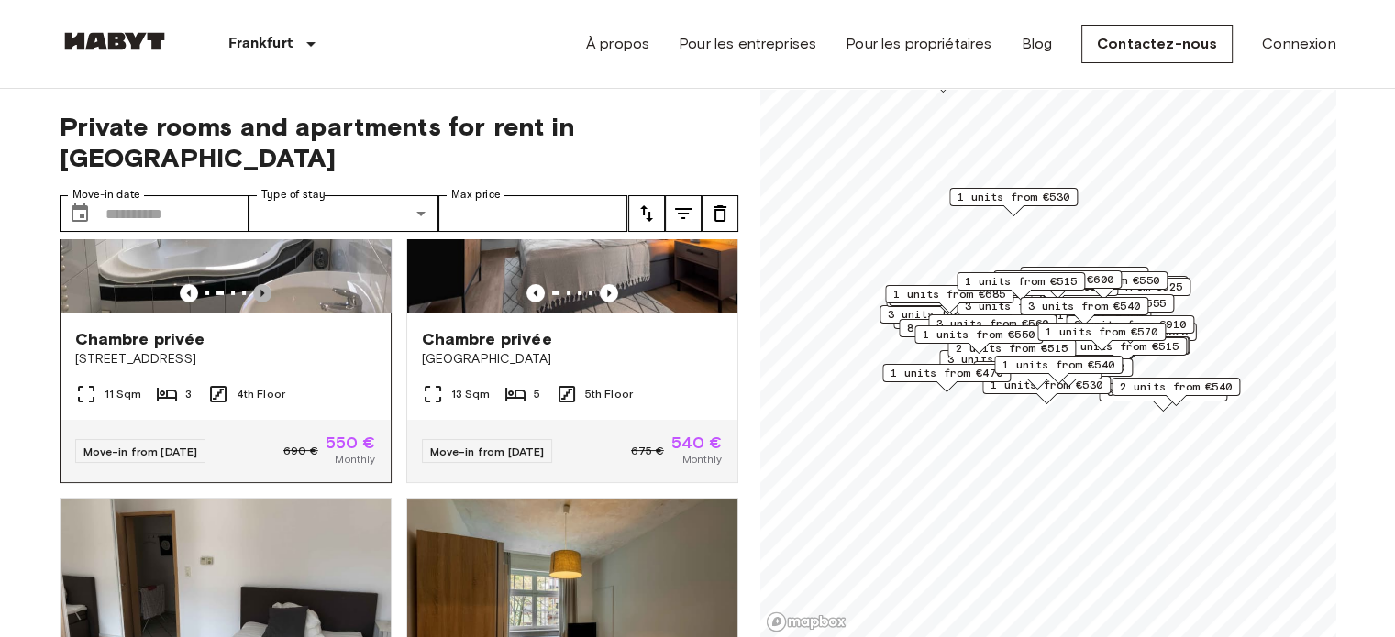
click at [253, 303] on icon "Previous image" at bounding box center [262, 293] width 18 height 18
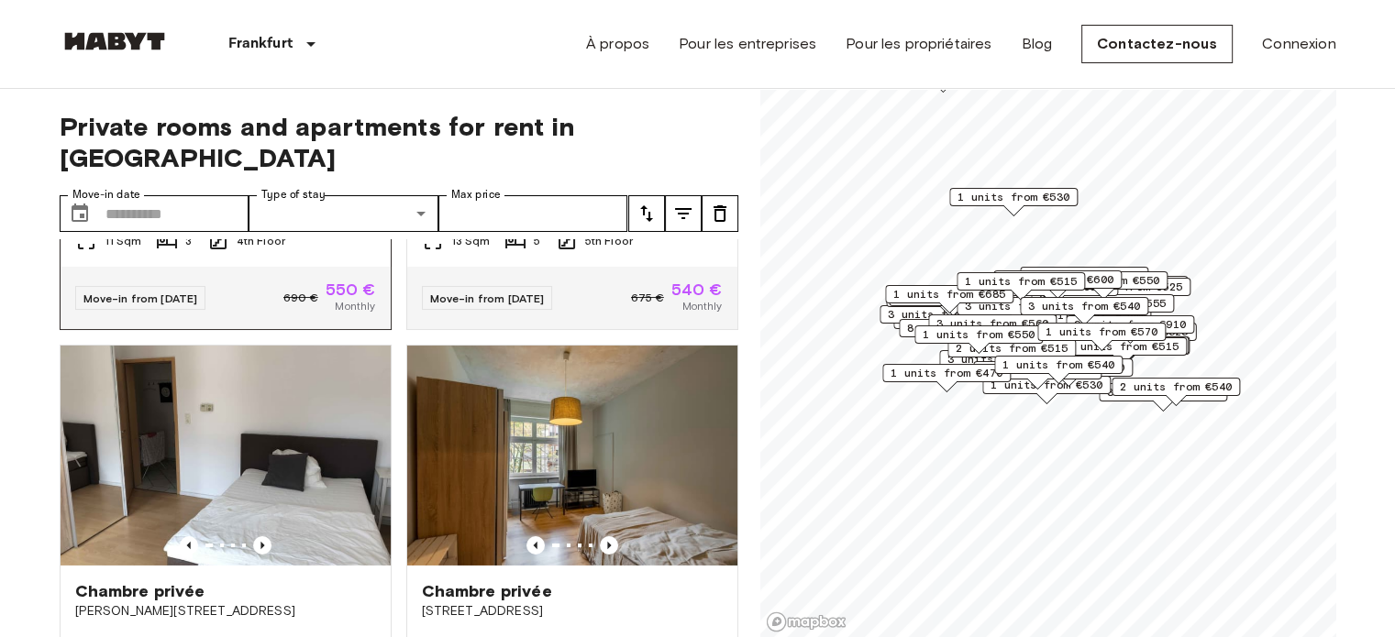
scroll to position [6610, 0]
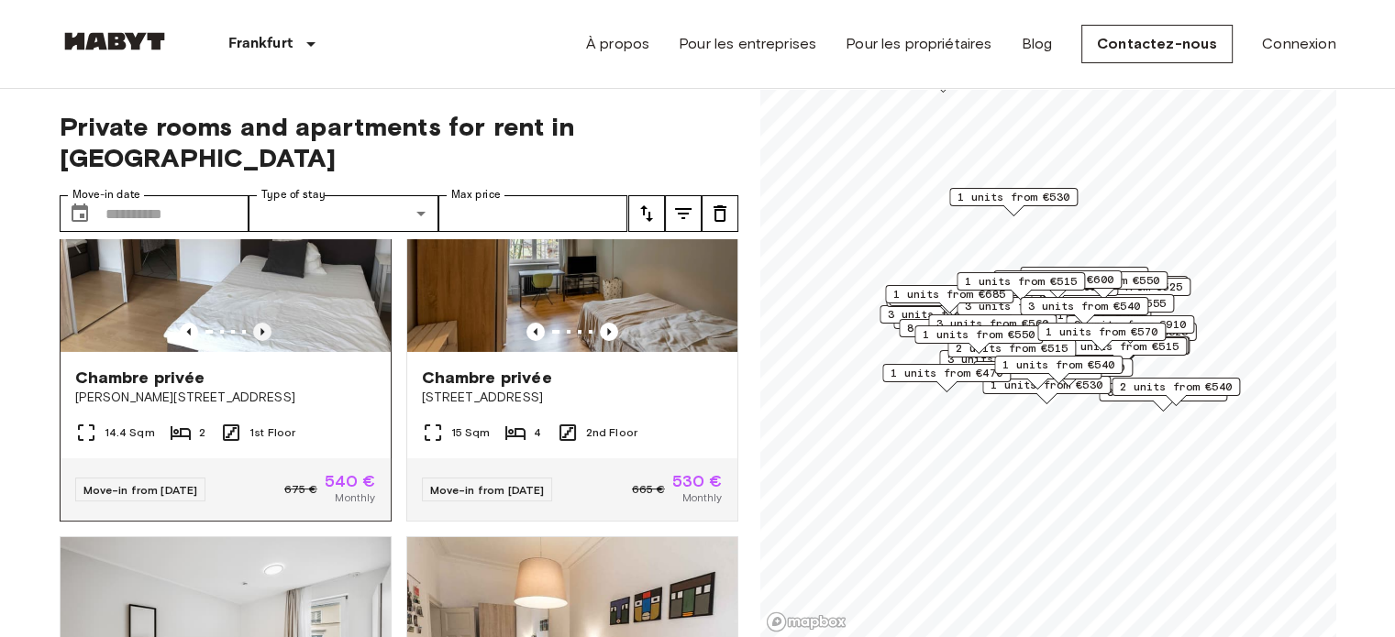
click at [261, 341] on icon "Previous image" at bounding box center [262, 332] width 18 height 18
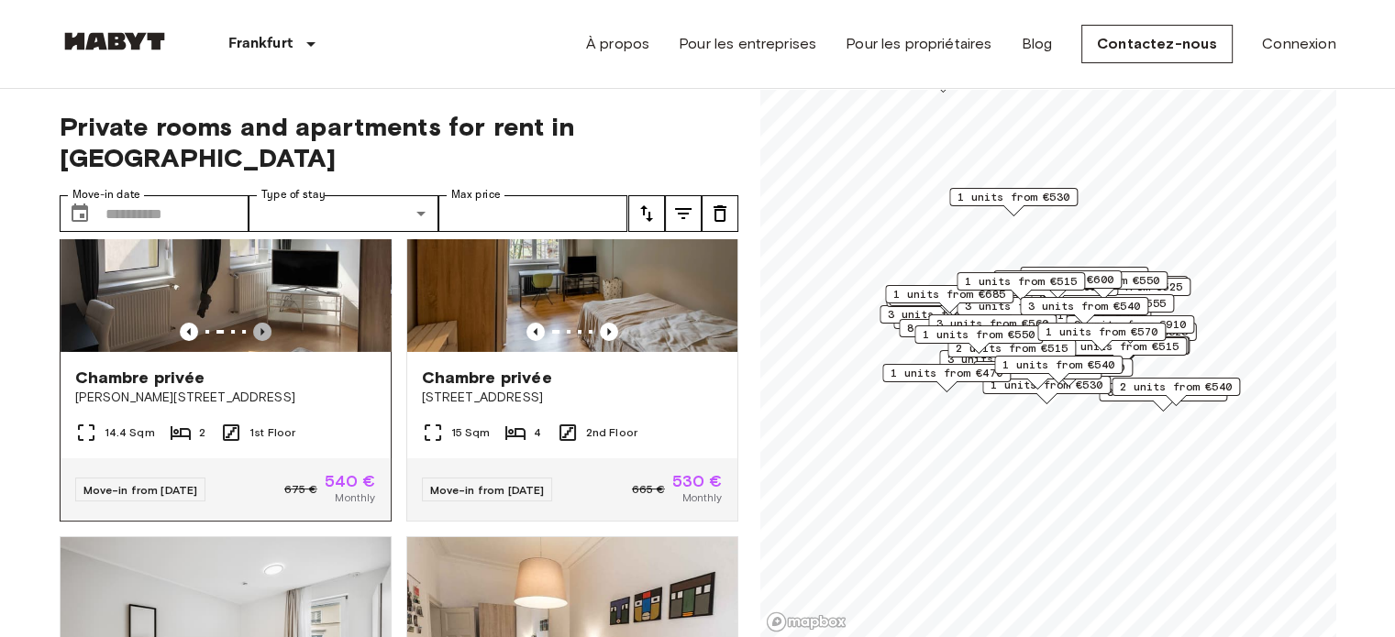
click at [261, 341] on icon "Previous image" at bounding box center [262, 332] width 18 height 18
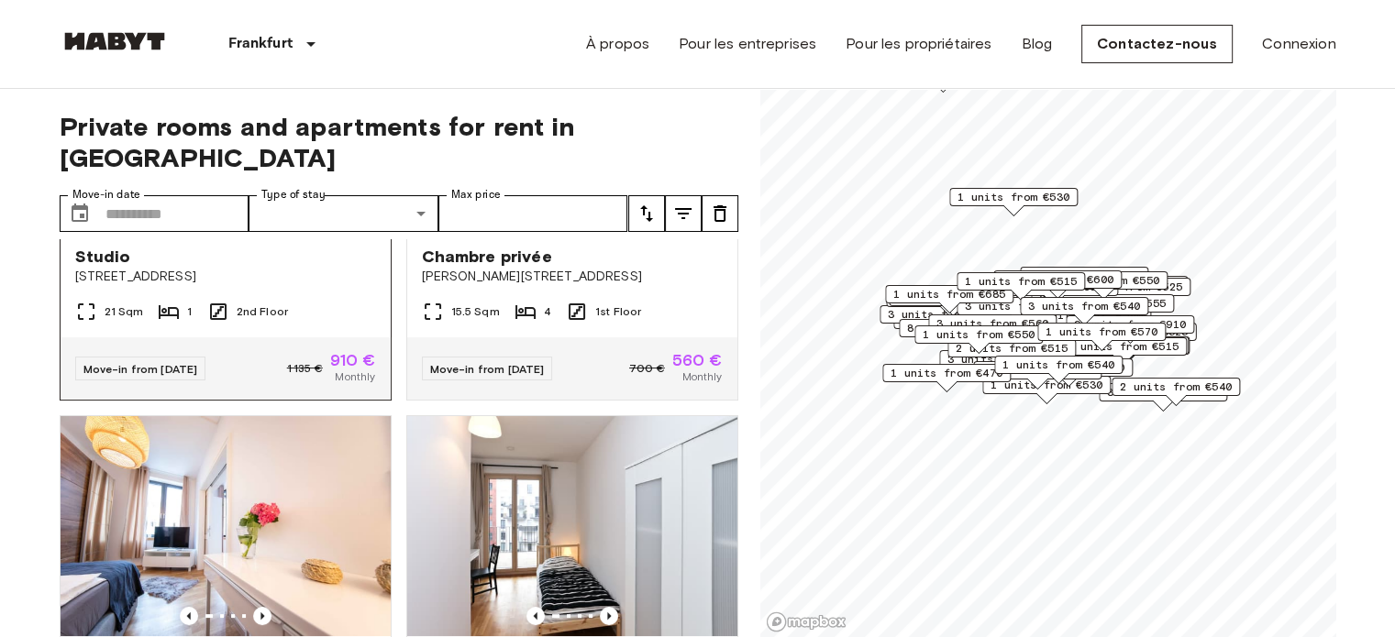
scroll to position [7068, 0]
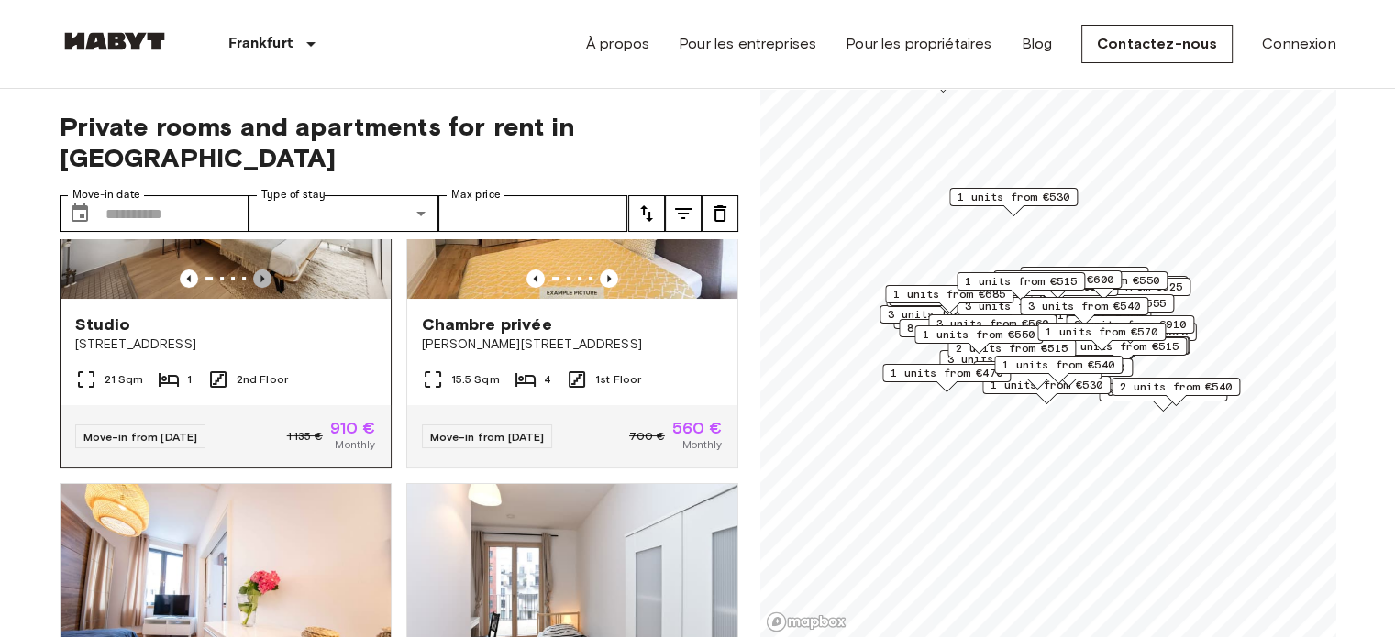
click at [260, 283] on icon "Previous image" at bounding box center [262, 278] width 4 height 7
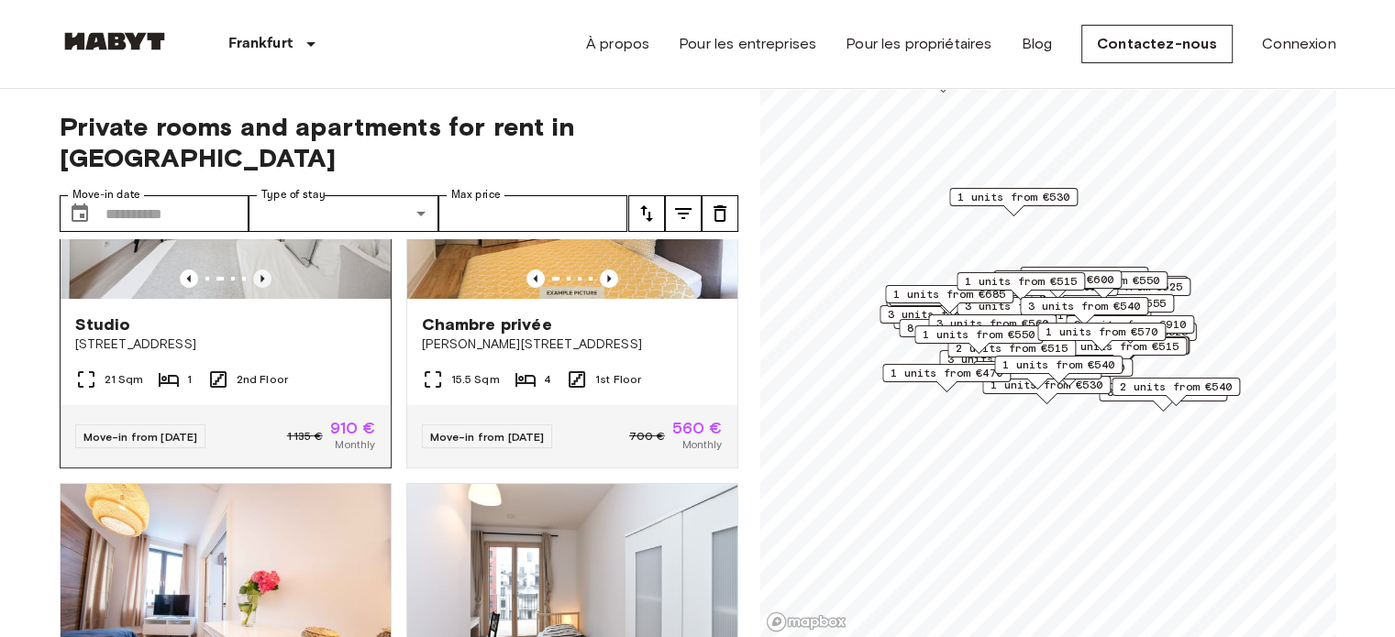
click at [255, 288] on icon "Previous image" at bounding box center [262, 279] width 18 height 18
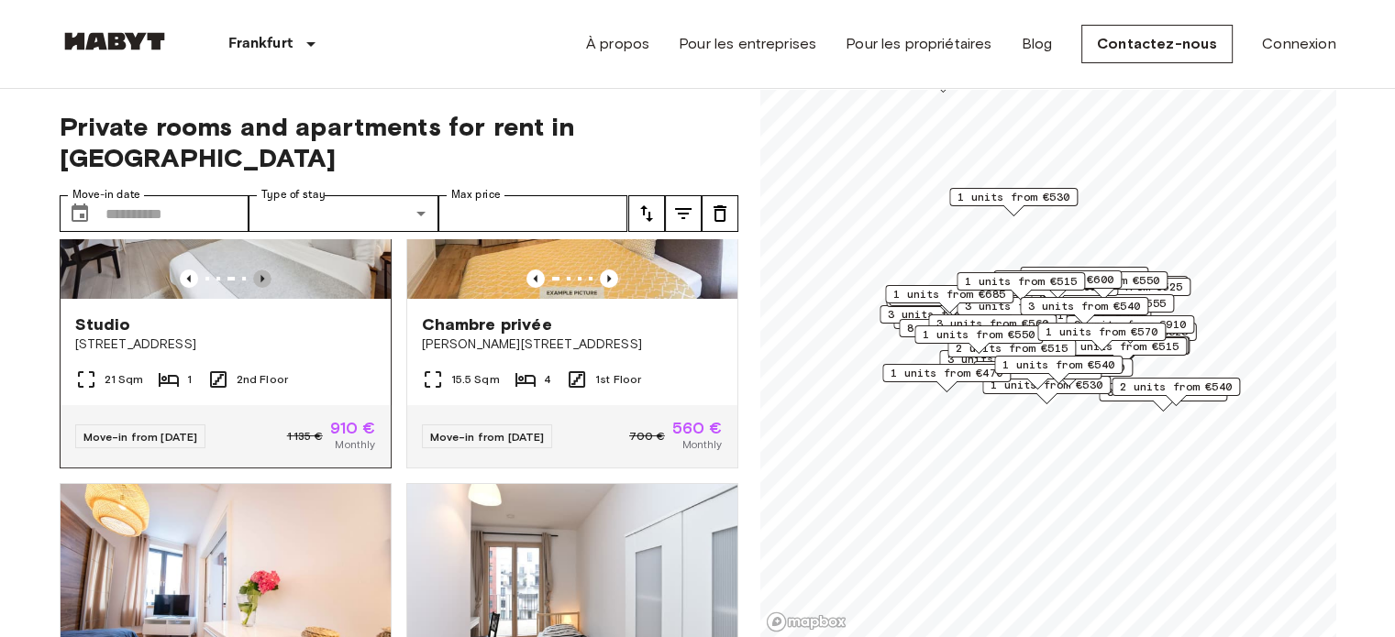
click at [261, 288] on icon "Previous image" at bounding box center [262, 279] width 18 height 18
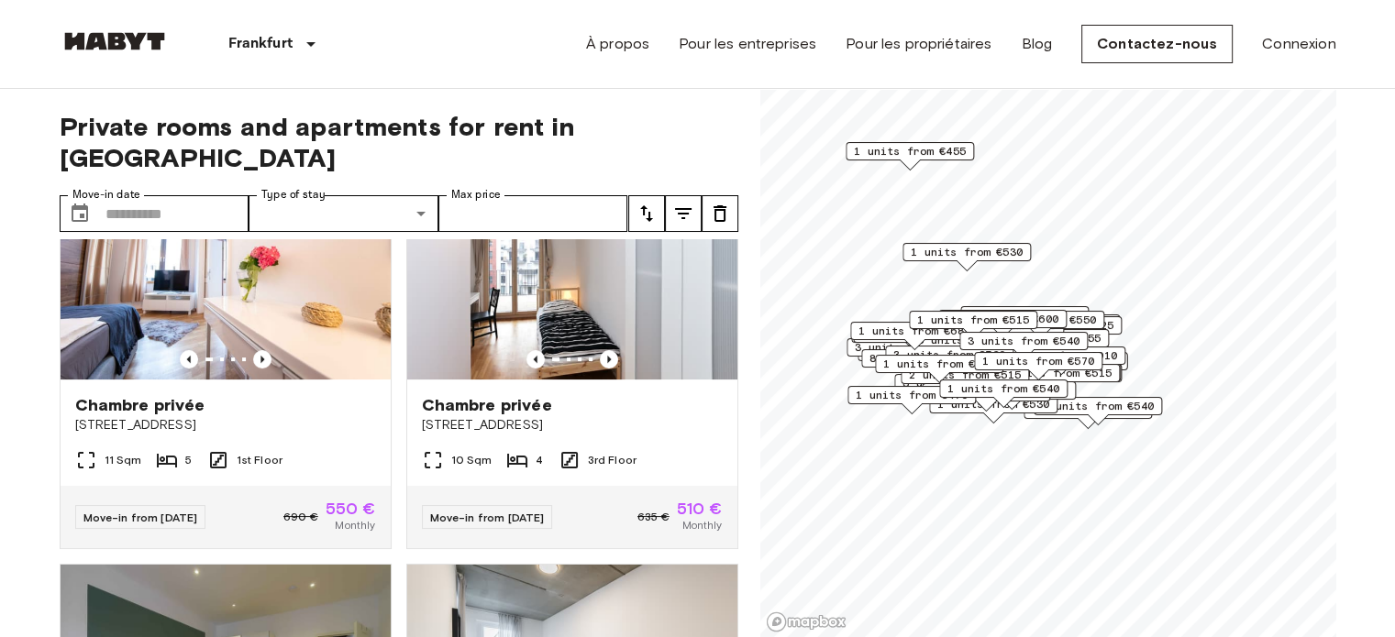
scroll to position [7435, 0]
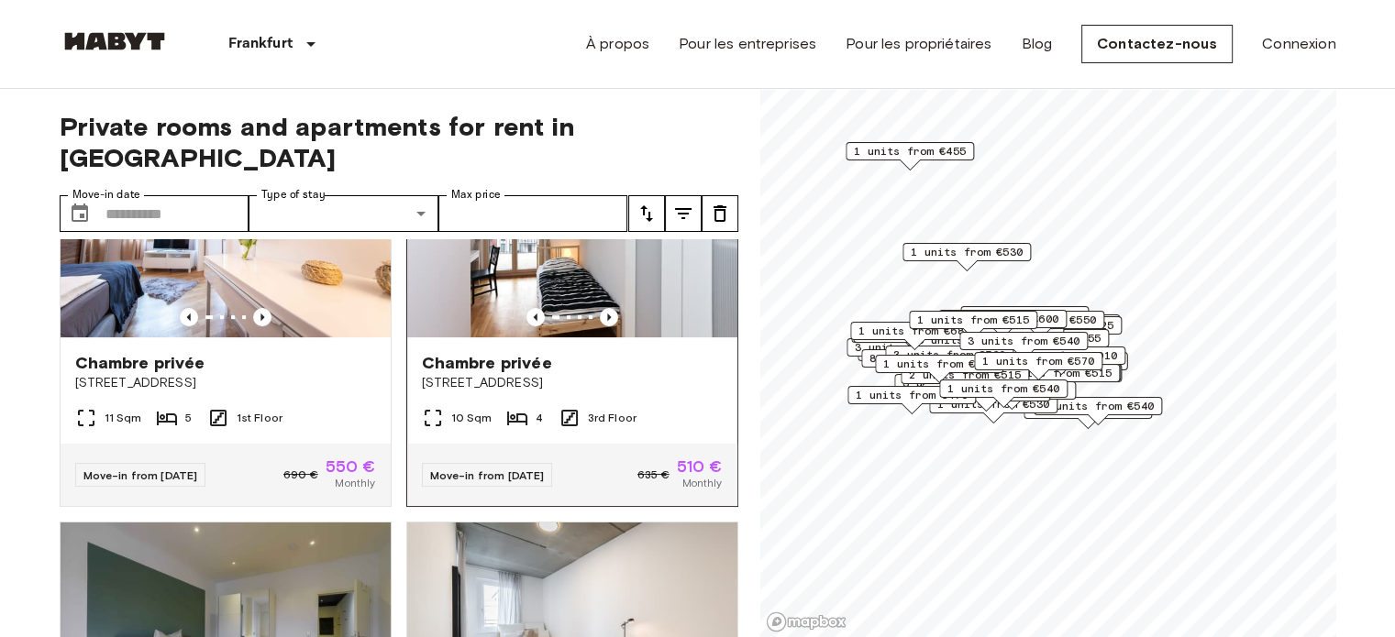
click at [586, 374] on div "Chambre privée" at bounding box center [572, 363] width 301 height 22
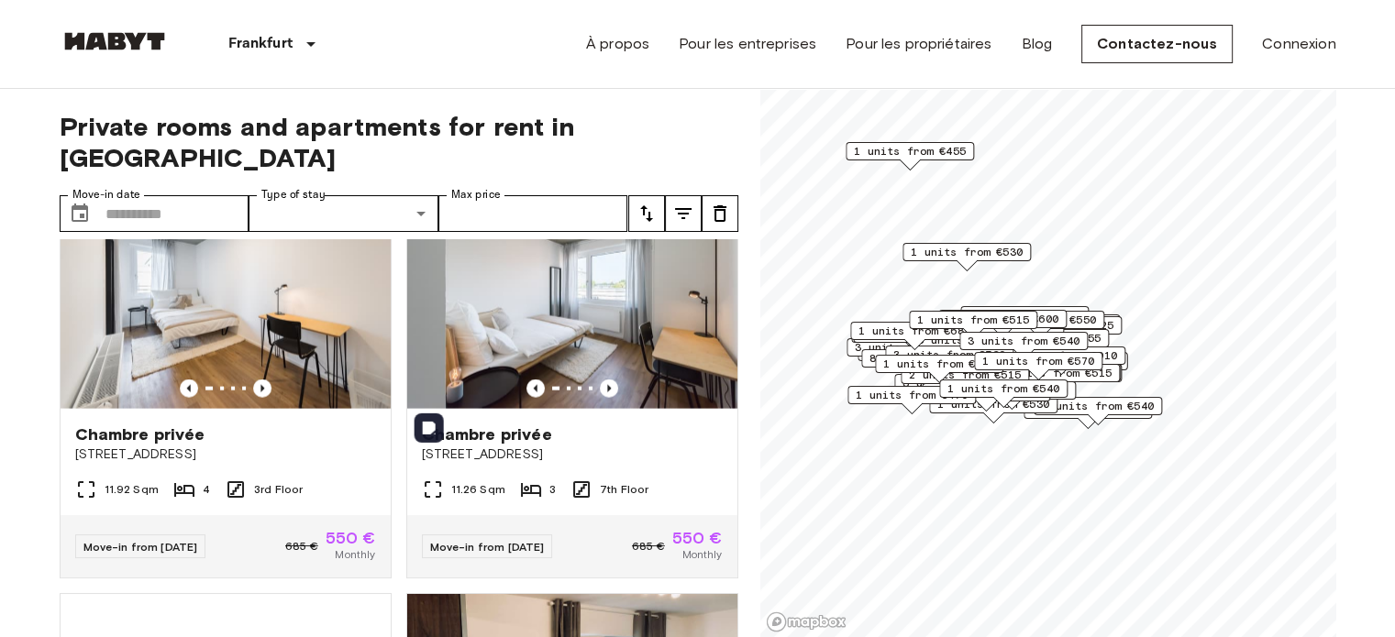
scroll to position [11287, 0]
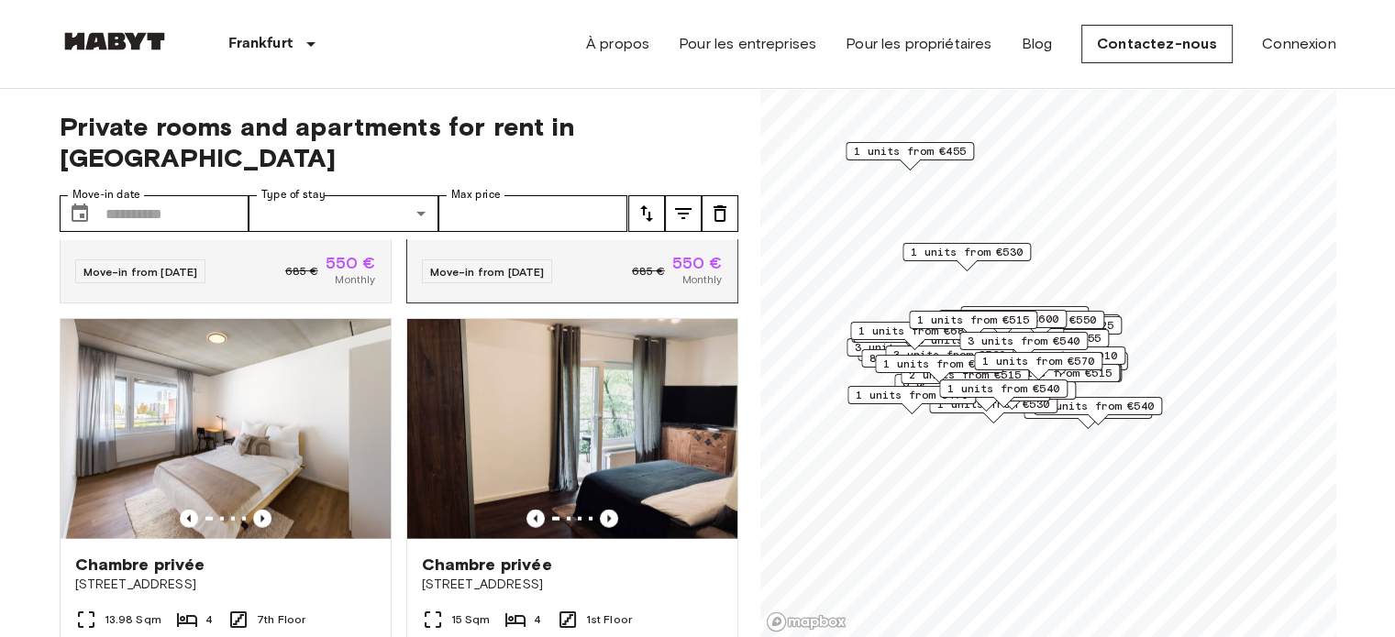
click at [600, 123] on icon "Previous image" at bounding box center [609, 114] width 18 height 18
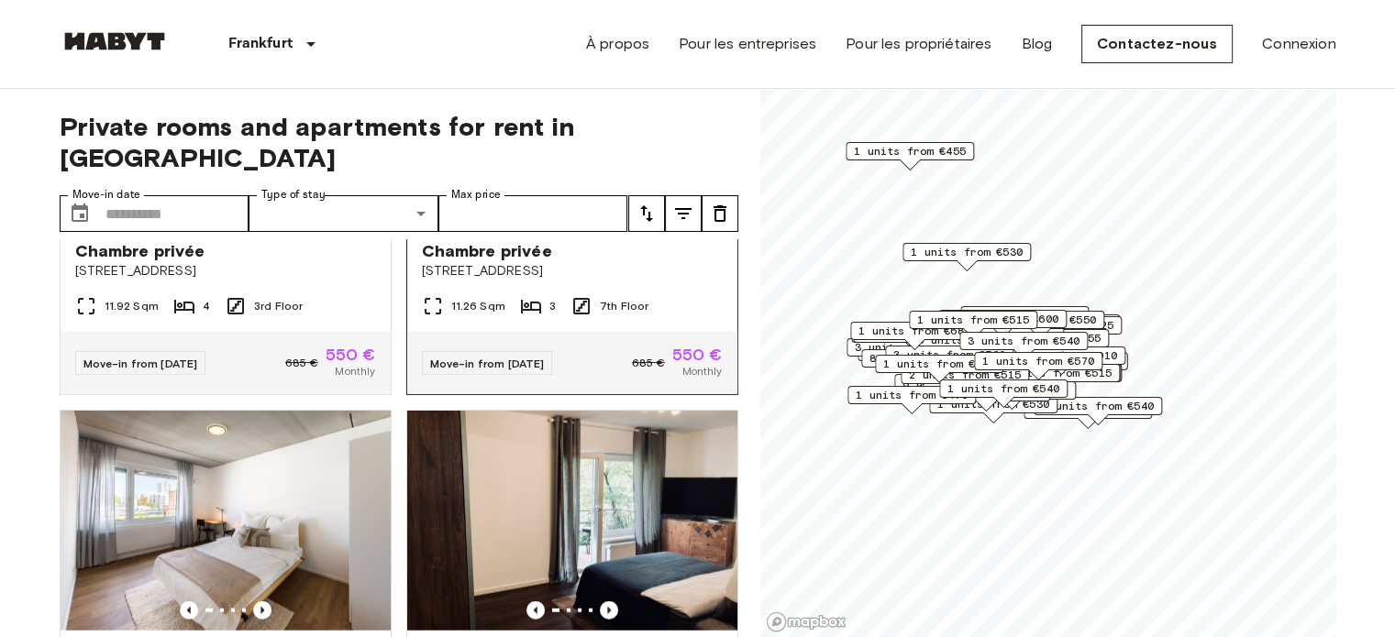
click at [600, 215] on icon "Previous image" at bounding box center [609, 205] width 18 height 18
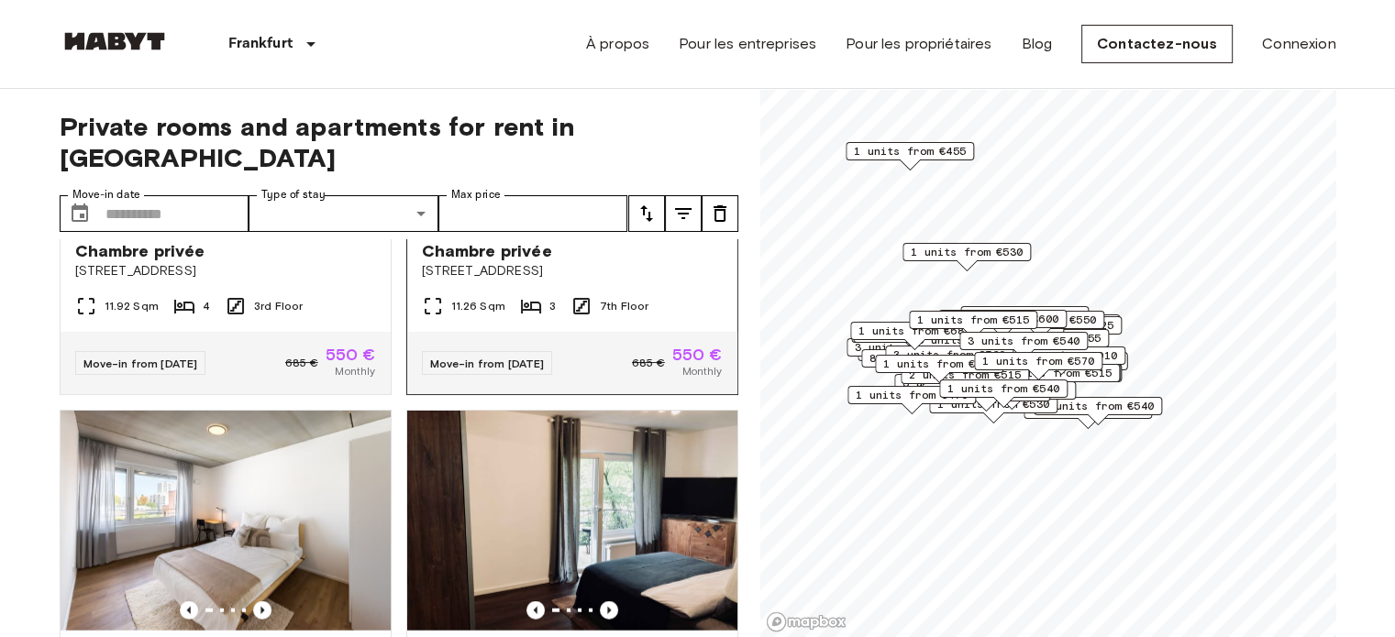
click at [600, 215] on icon "Previous image" at bounding box center [609, 205] width 18 height 18
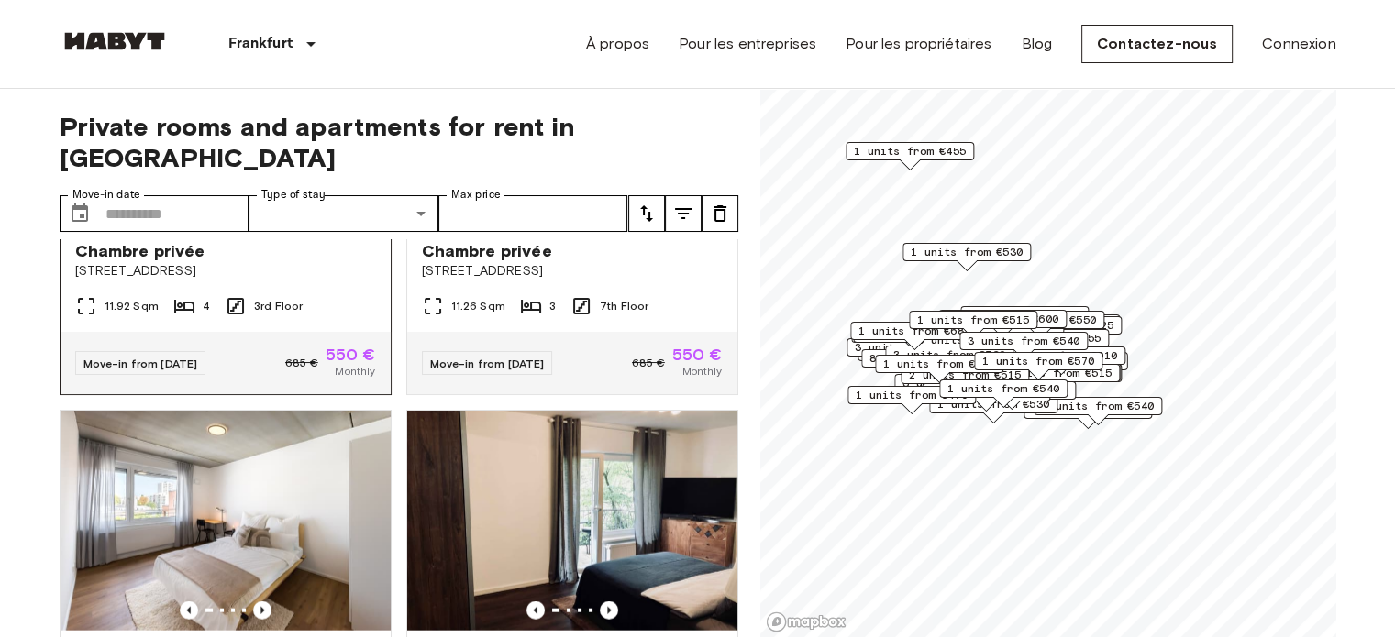
click at [259, 215] on icon "Previous image" at bounding box center [262, 205] width 18 height 18
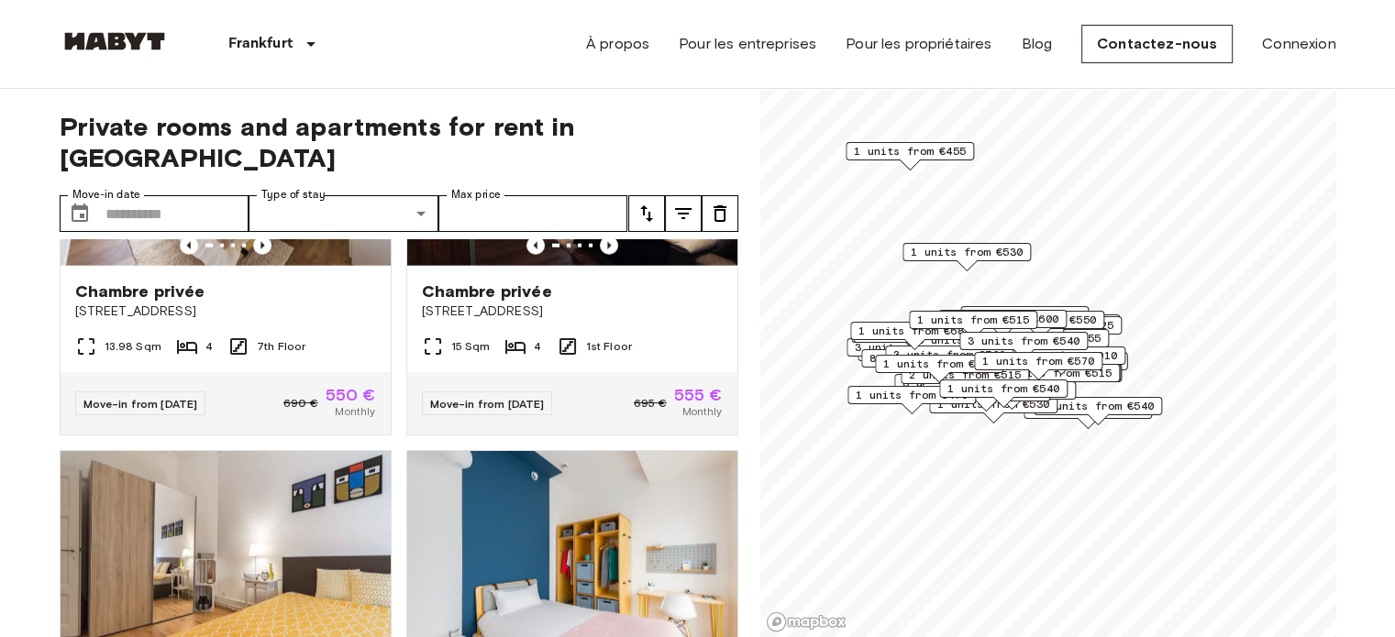
scroll to position [11563, 0]
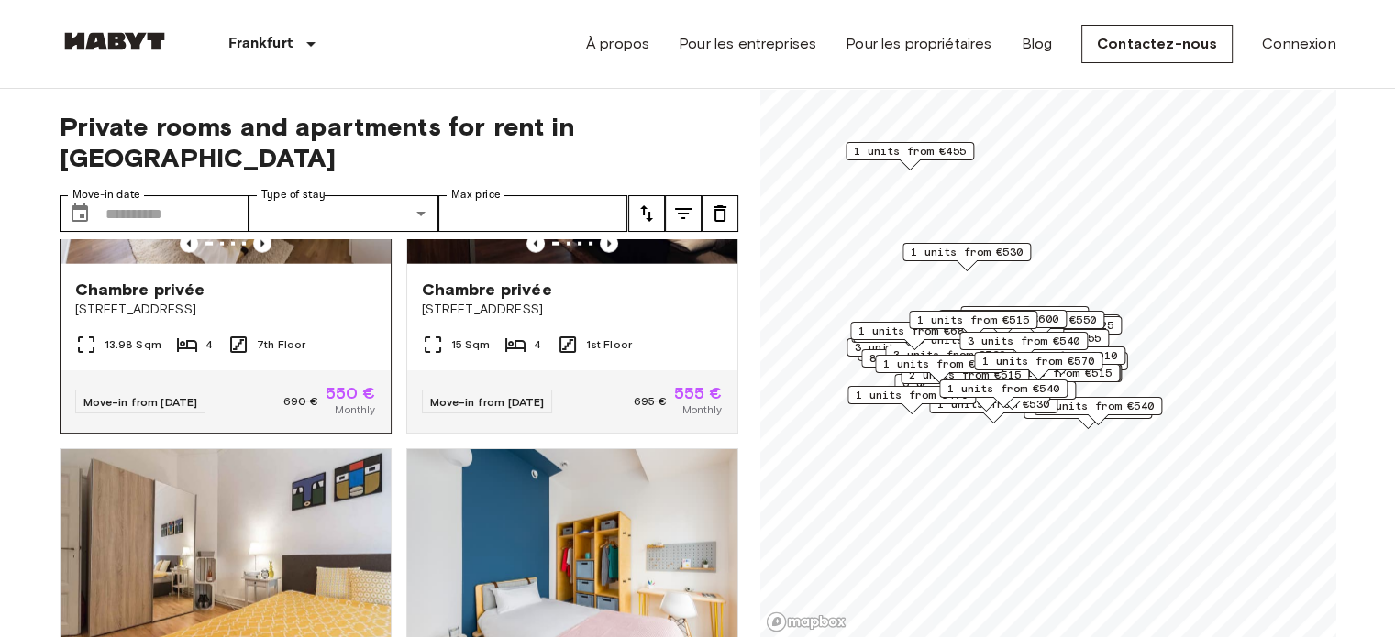
click at [271, 253] on div at bounding box center [226, 244] width 330 height 18
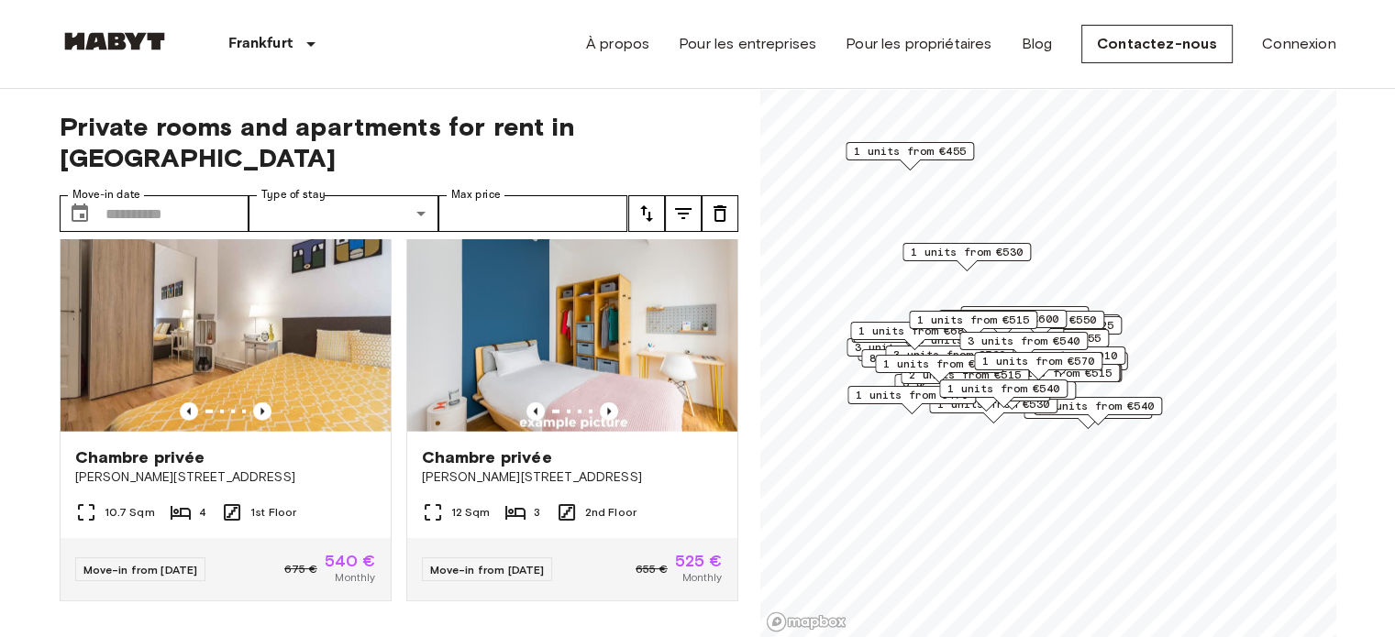
scroll to position [11929, 0]
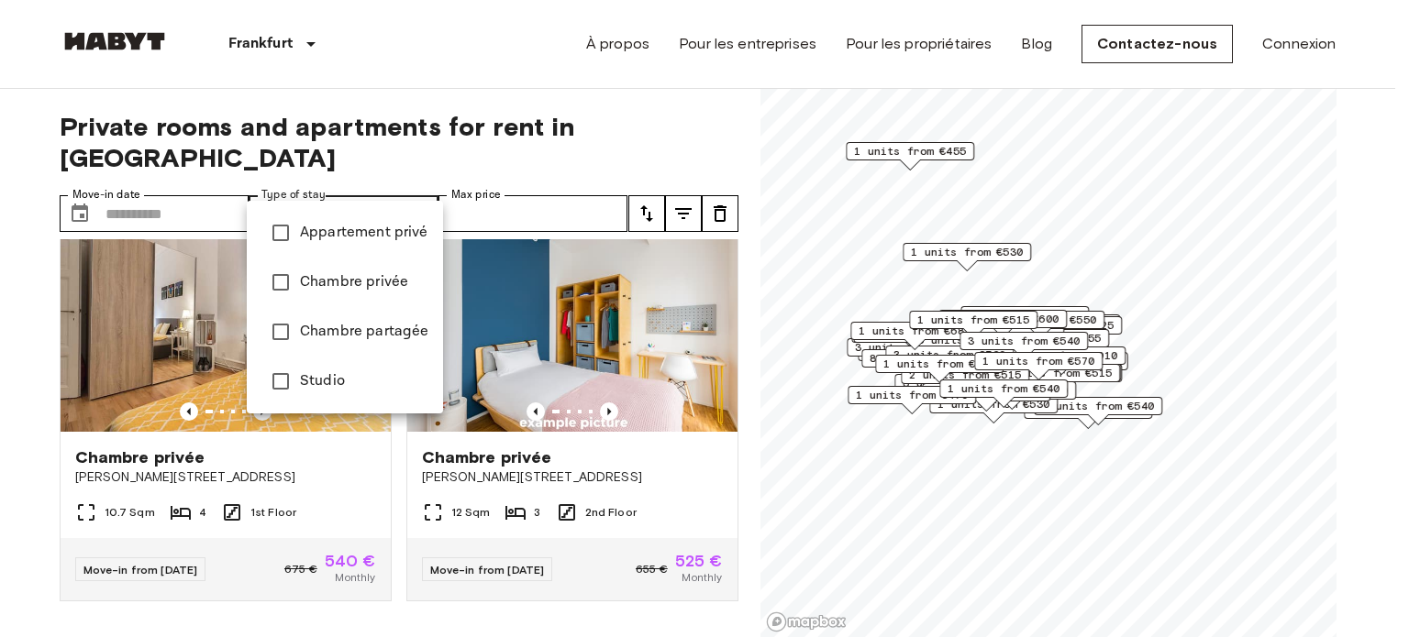
click at [385, 194] on div at bounding box center [704, 318] width 1409 height 637
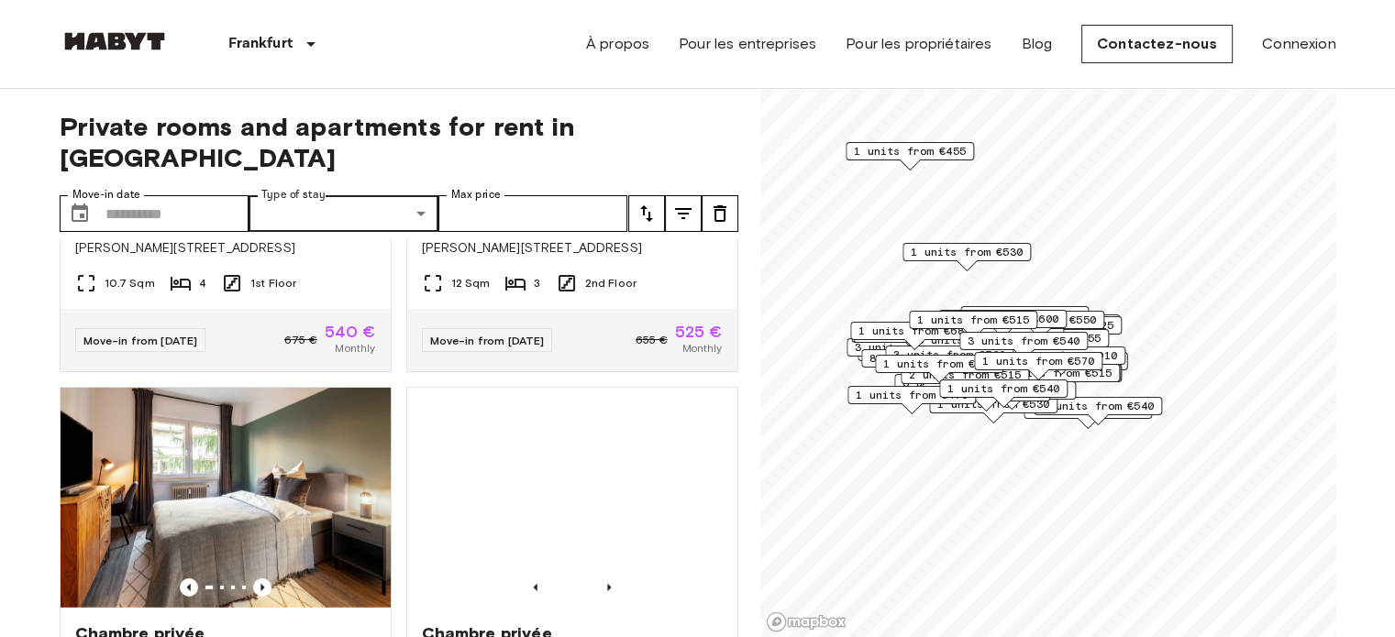
scroll to position [12058, 0]
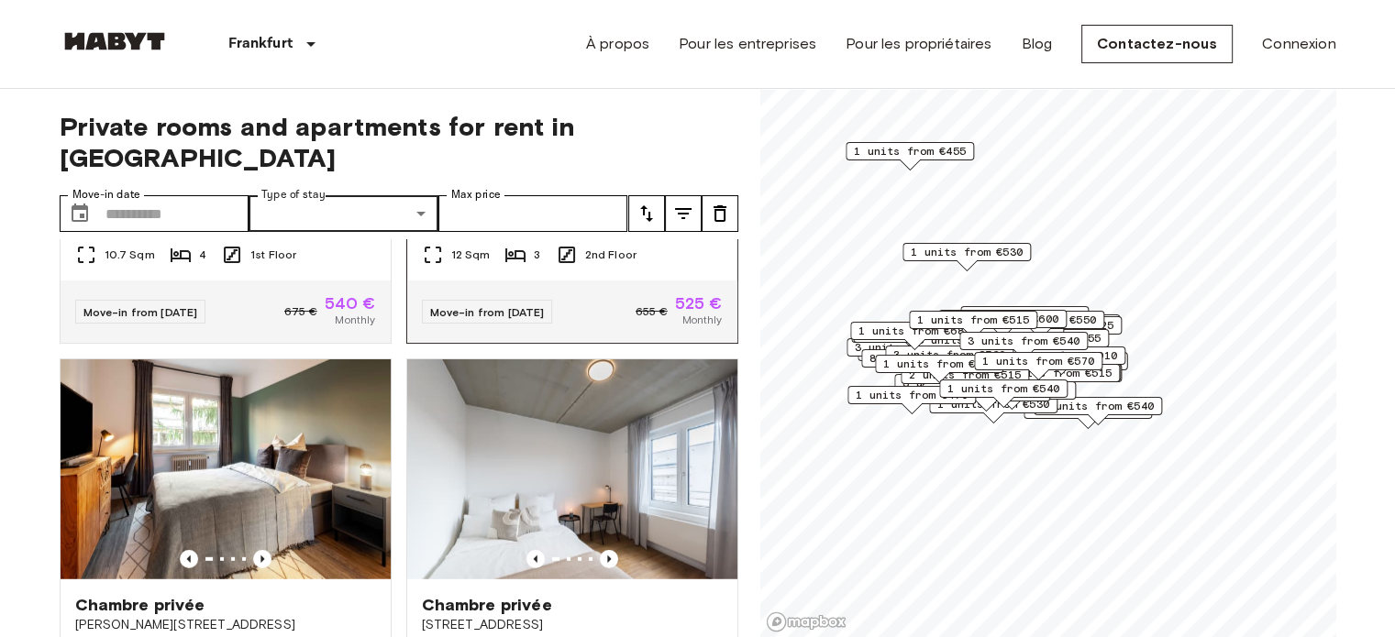
click at [509, 174] on img at bounding box center [572, 64] width 330 height 220
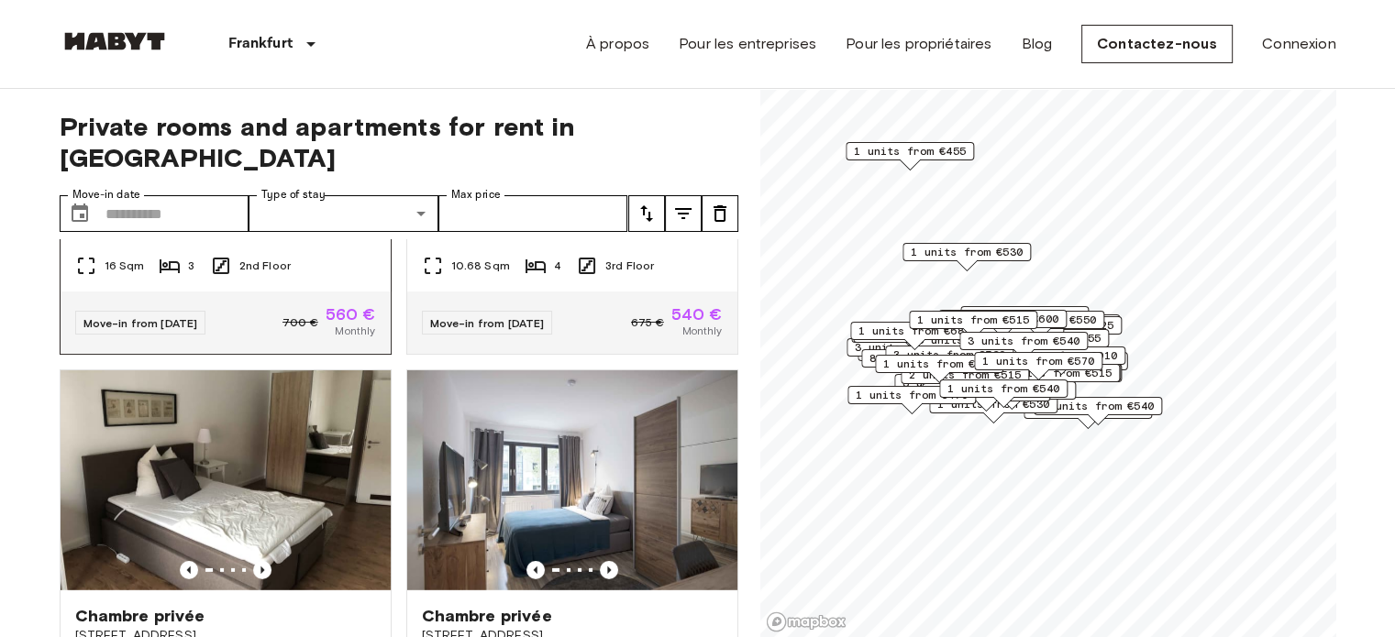
scroll to position [12425, 0]
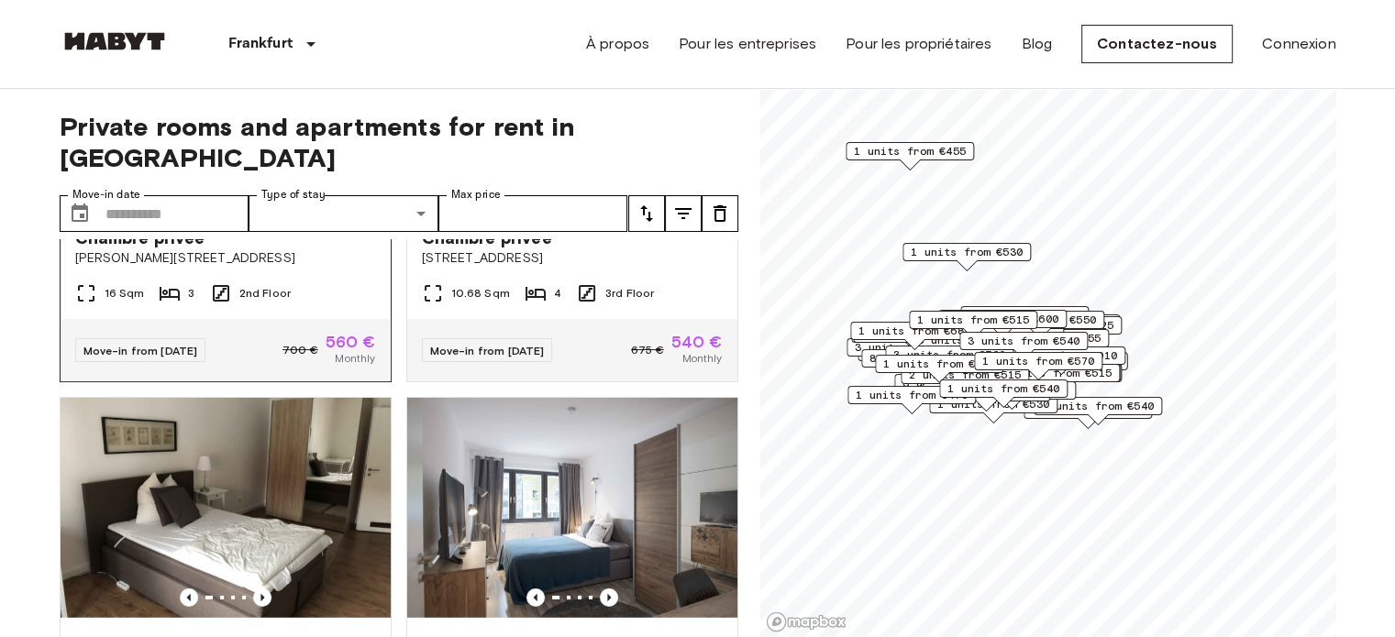
click at [253, 202] on icon "Previous image" at bounding box center [262, 192] width 18 height 18
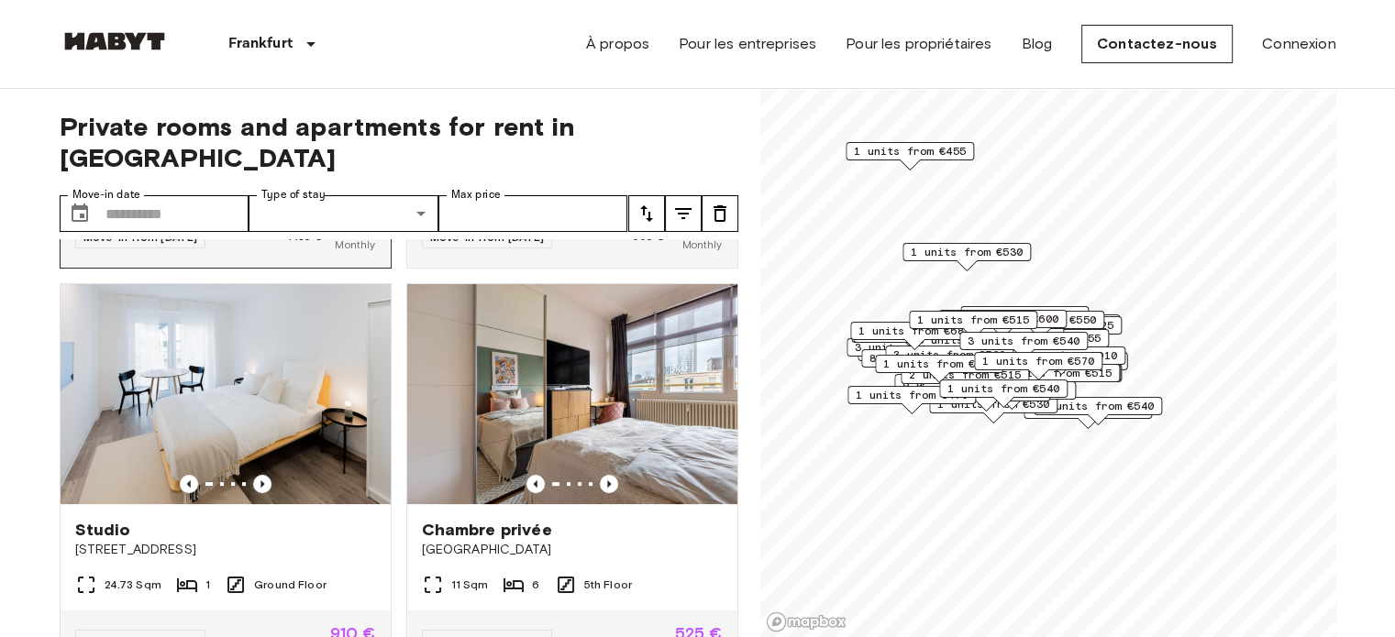
scroll to position [14167, 0]
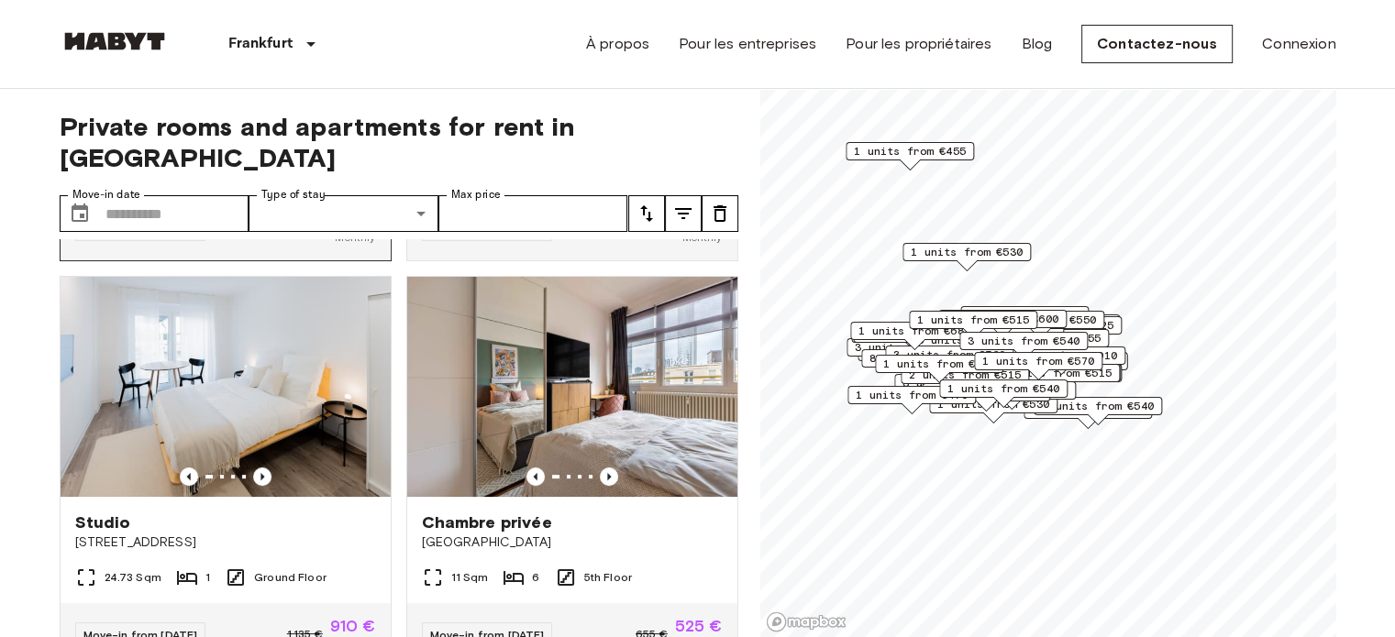
click at [260, 81] on icon "Previous image" at bounding box center [262, 71] width 18 height 18
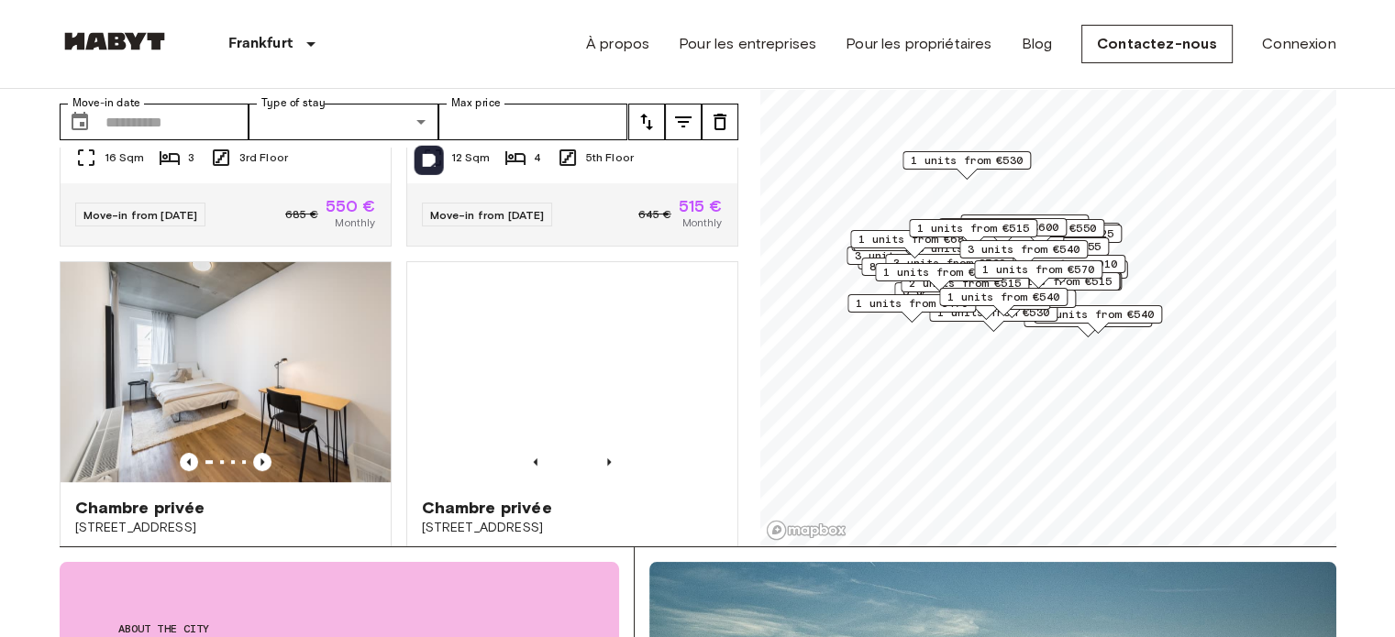
scroll to position [14993, 0]
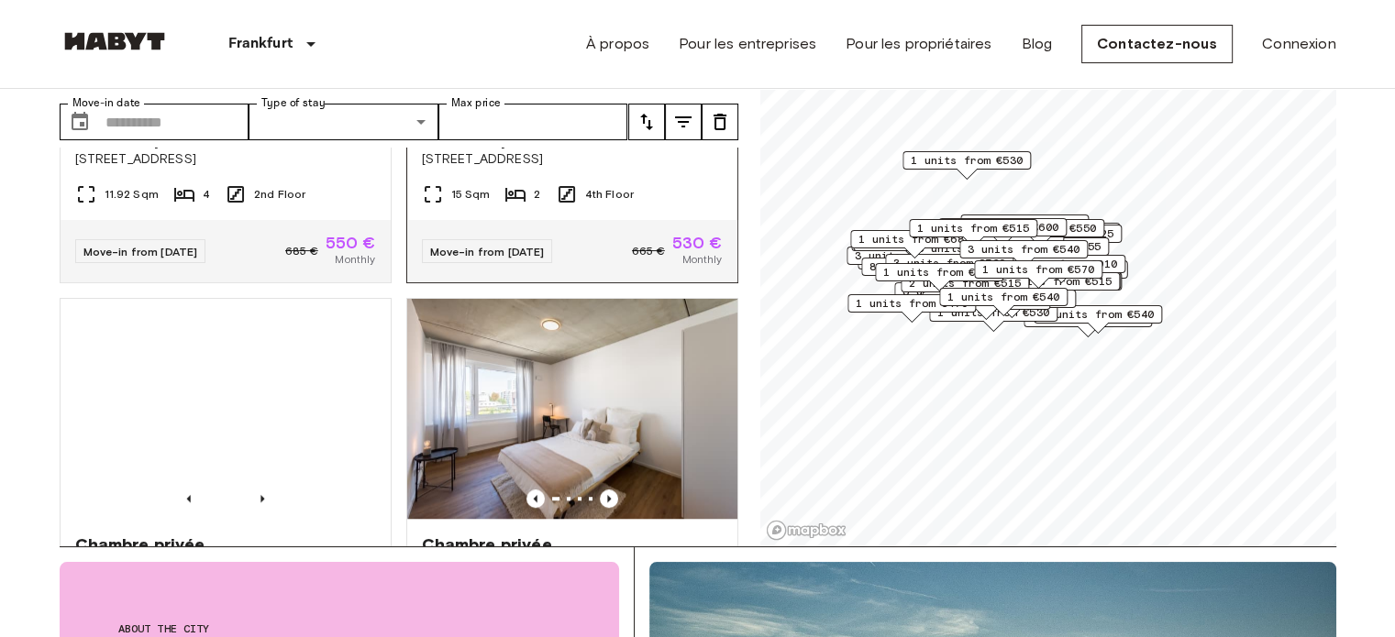
scroll to position [15268, 0]
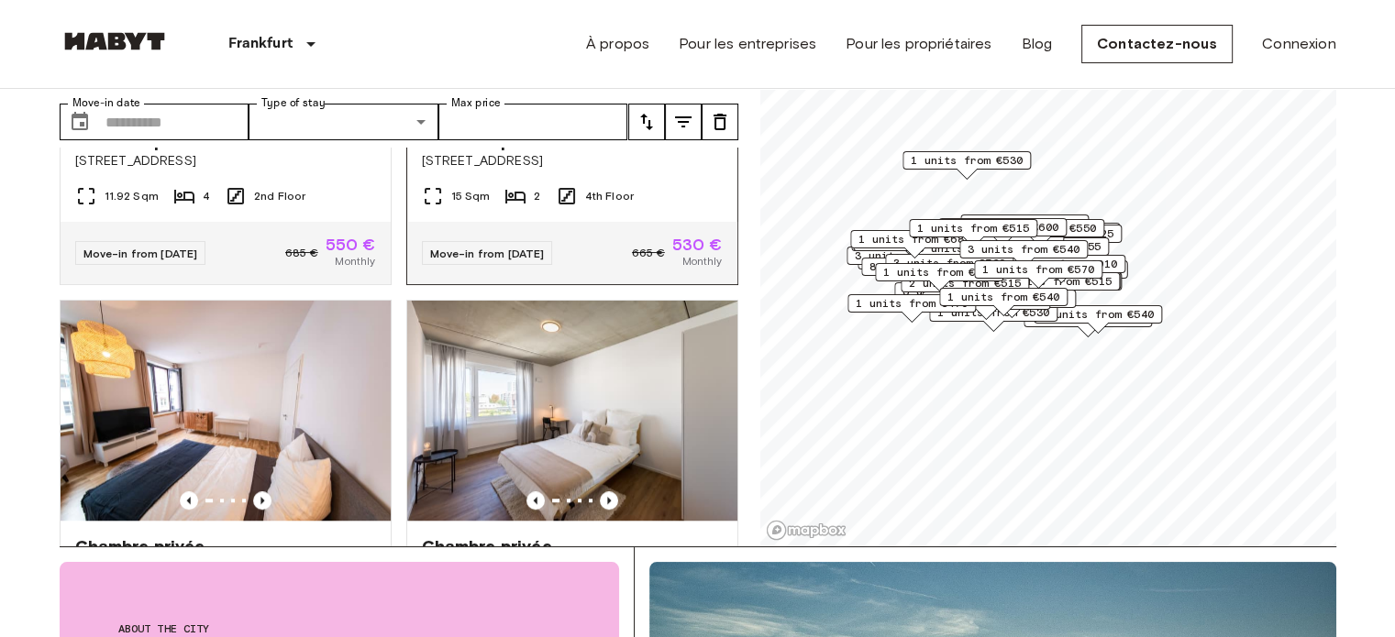
click at [607, 99] on icon "Previous image" at bounding box center [609, 95] width 4 height 7
click at [587, 116] on img at bounding box center [572, 5] width 330 height 220
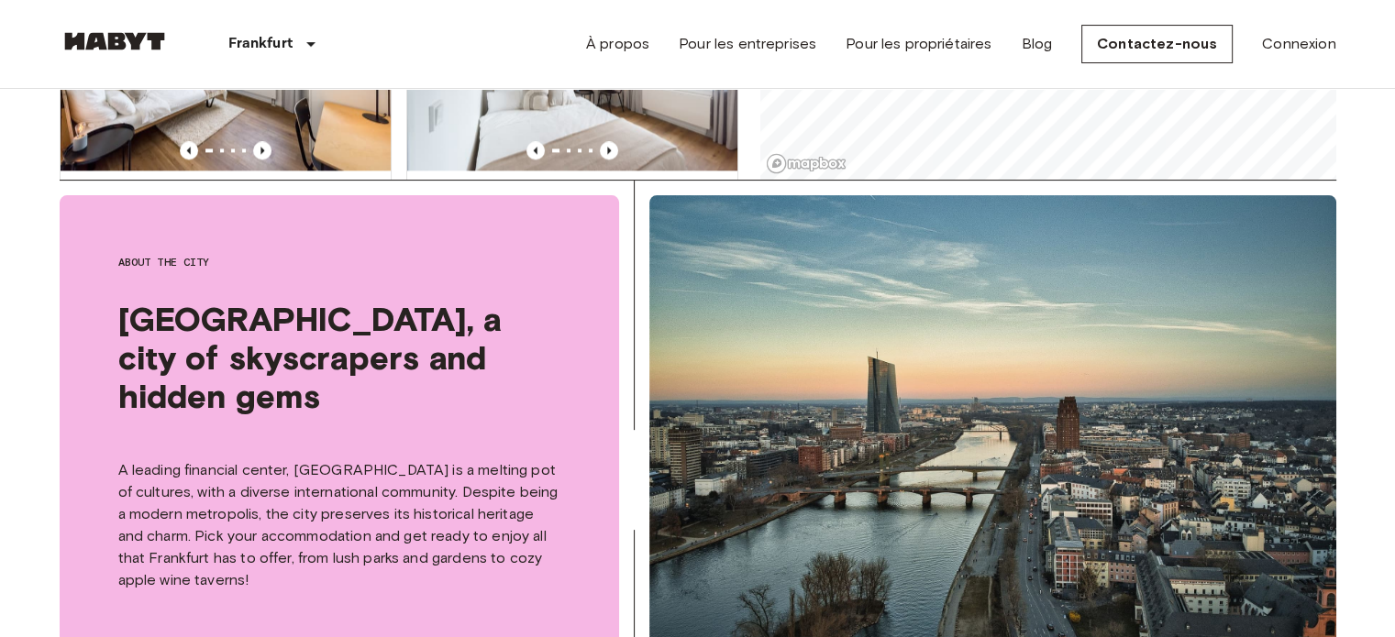
scroll to position [16204, 0]
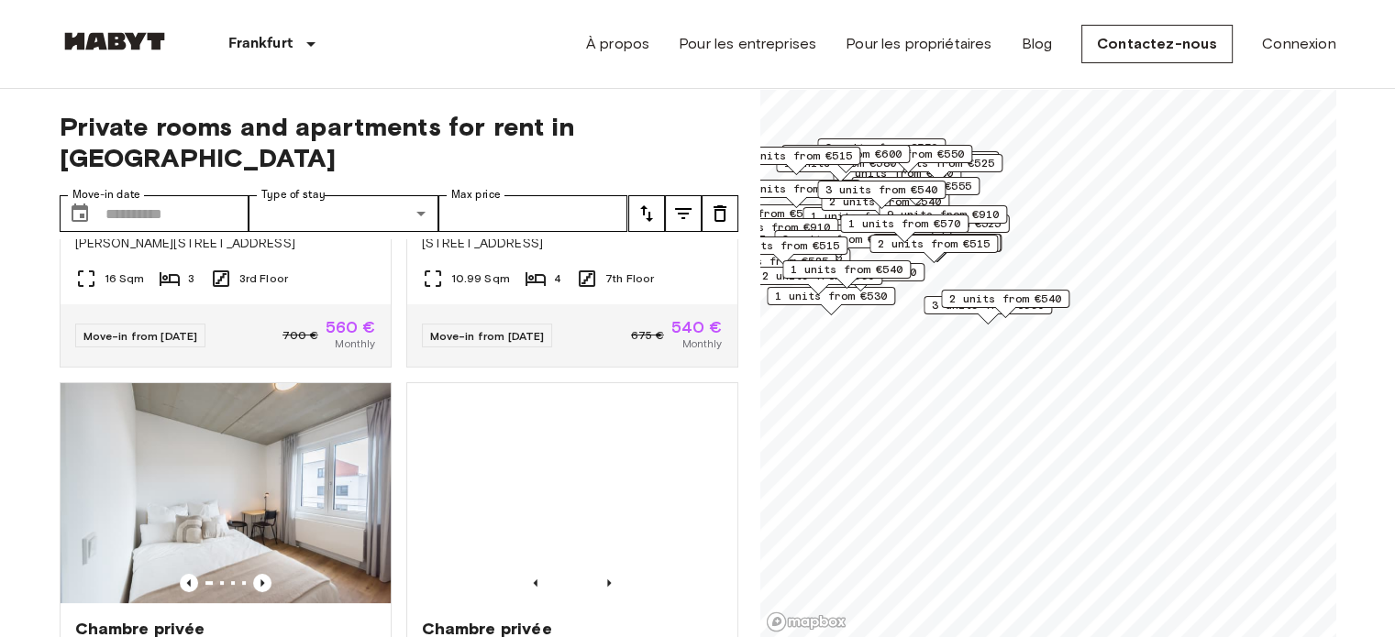
scroll to position [14498, 0]
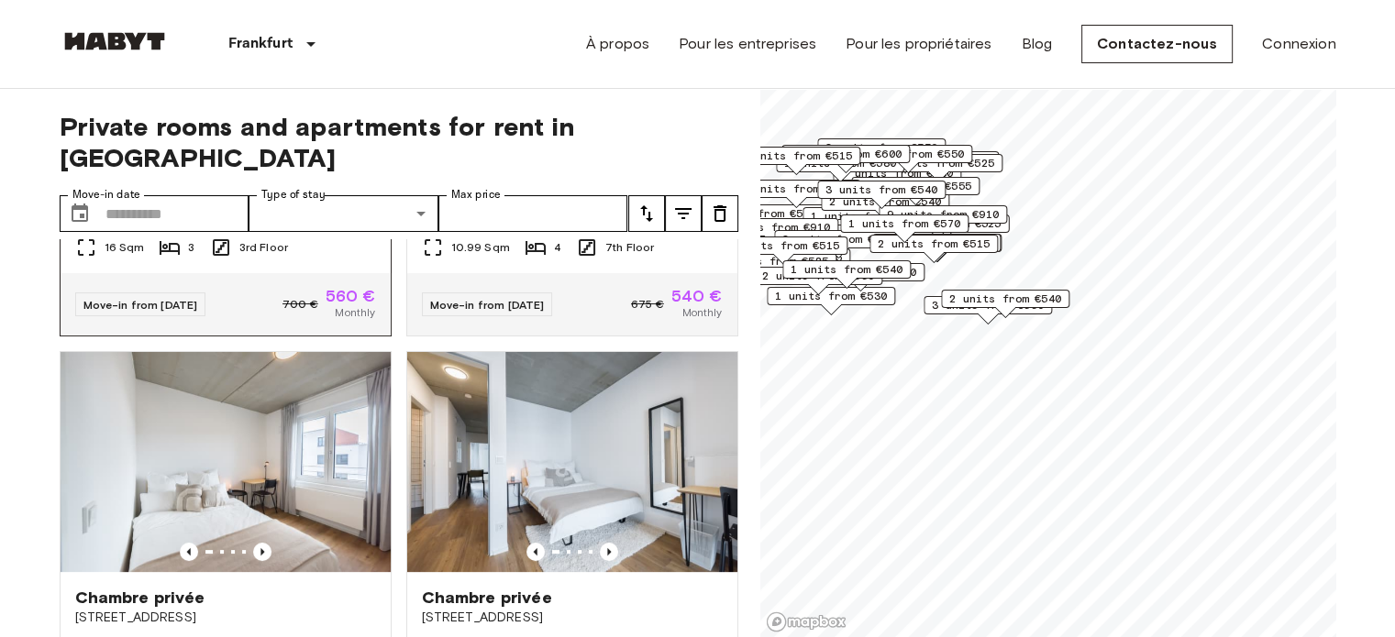
click at [260, 156] on icon "Previous image" at bounding box center [262, 147] width 18 height 18
click at [257, 156] on icon "Previous image" at bounding box center [262, 147] width 18 height 18
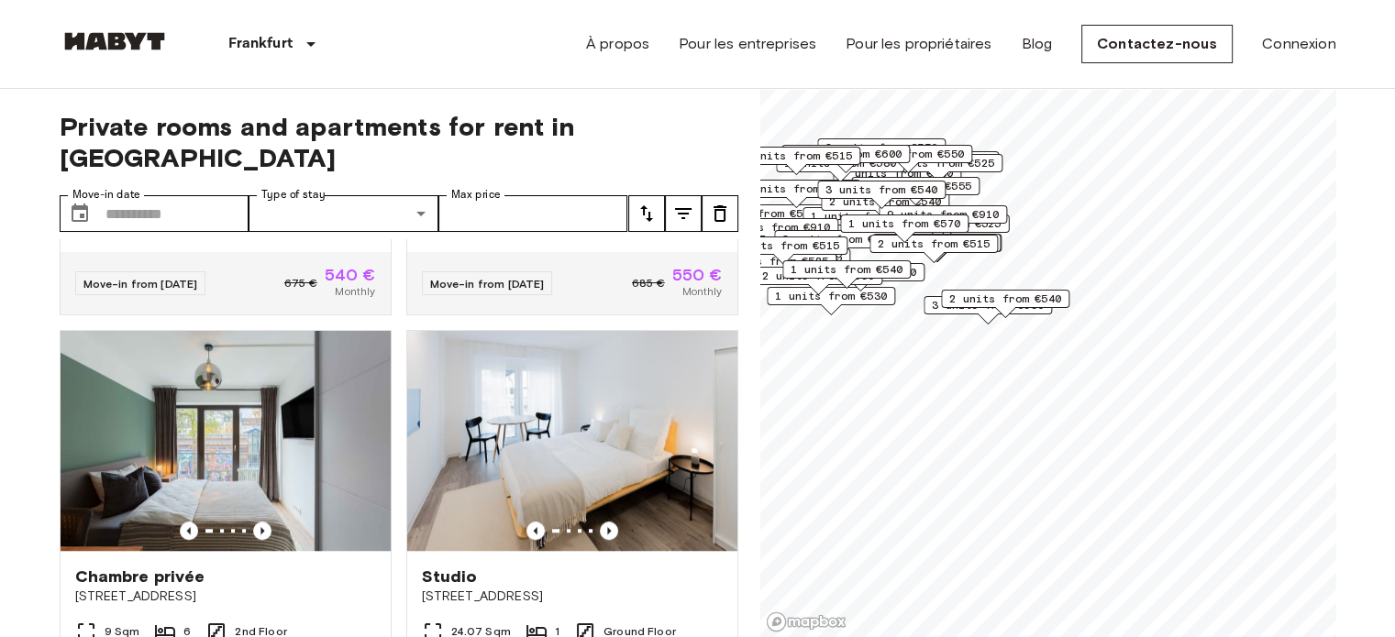
scroll to position [15323, 0]
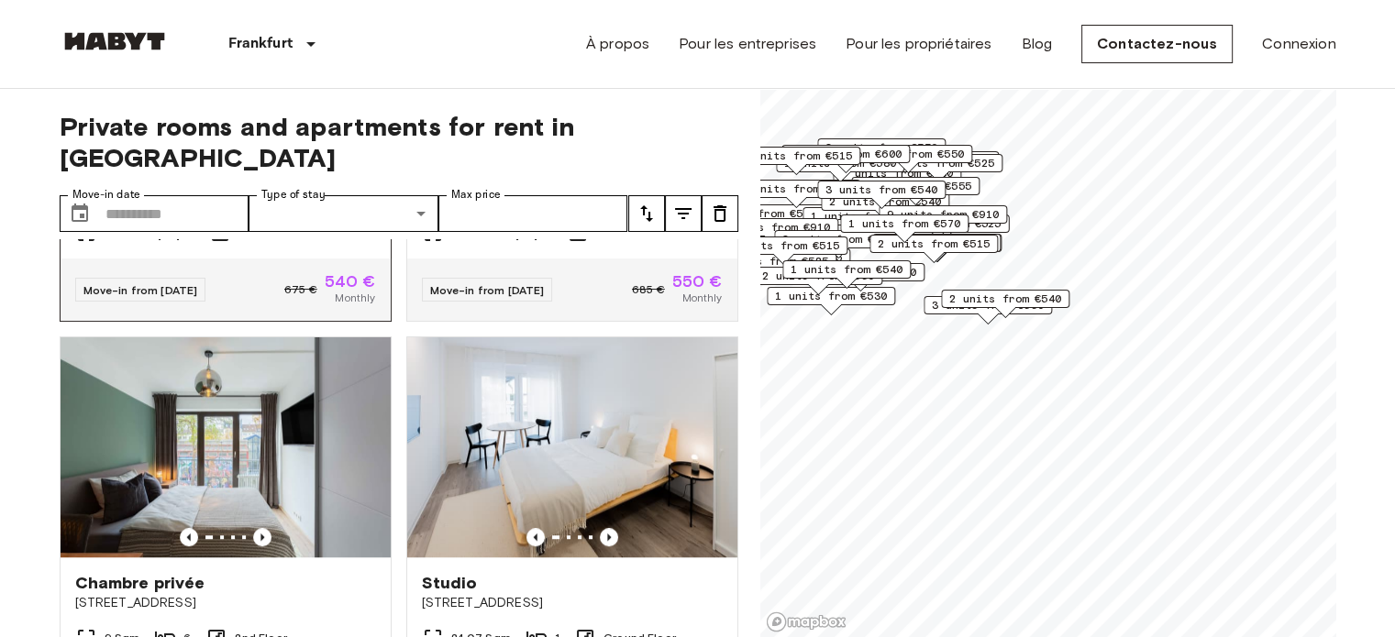
click at [261, 141] on icon "Previous image" at bounding box center [262, 132] width 18 height 18
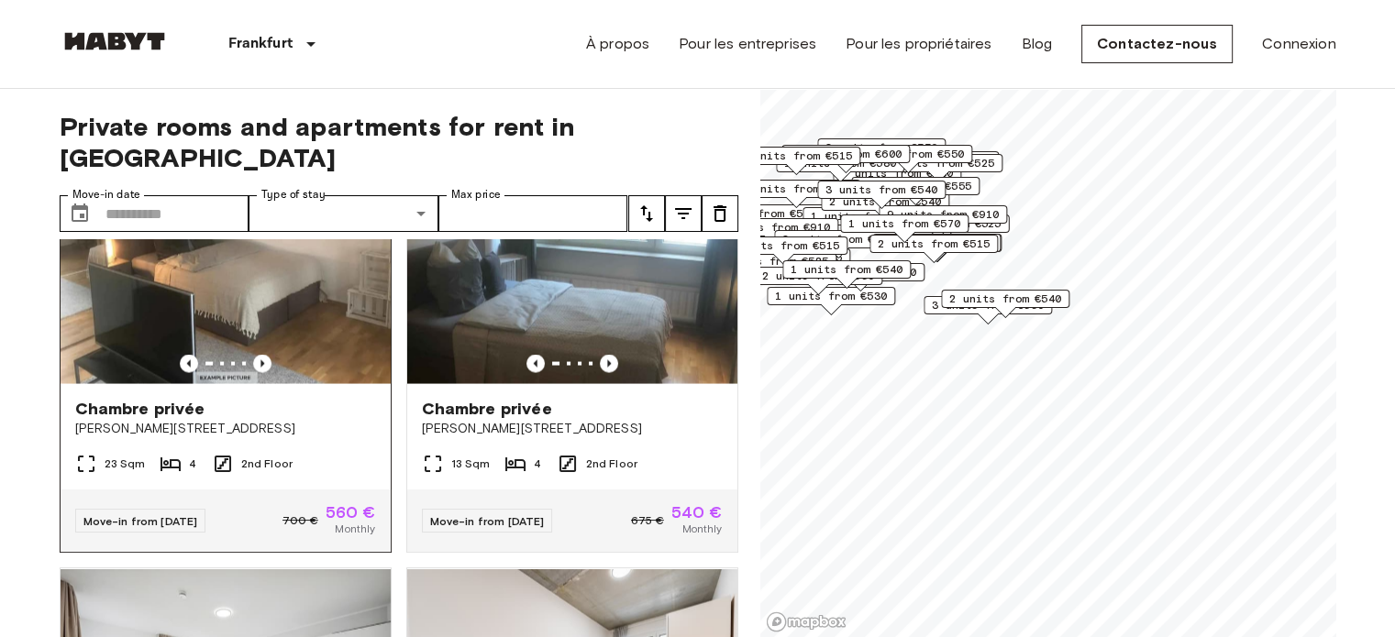
scroll to position [17433, 0]
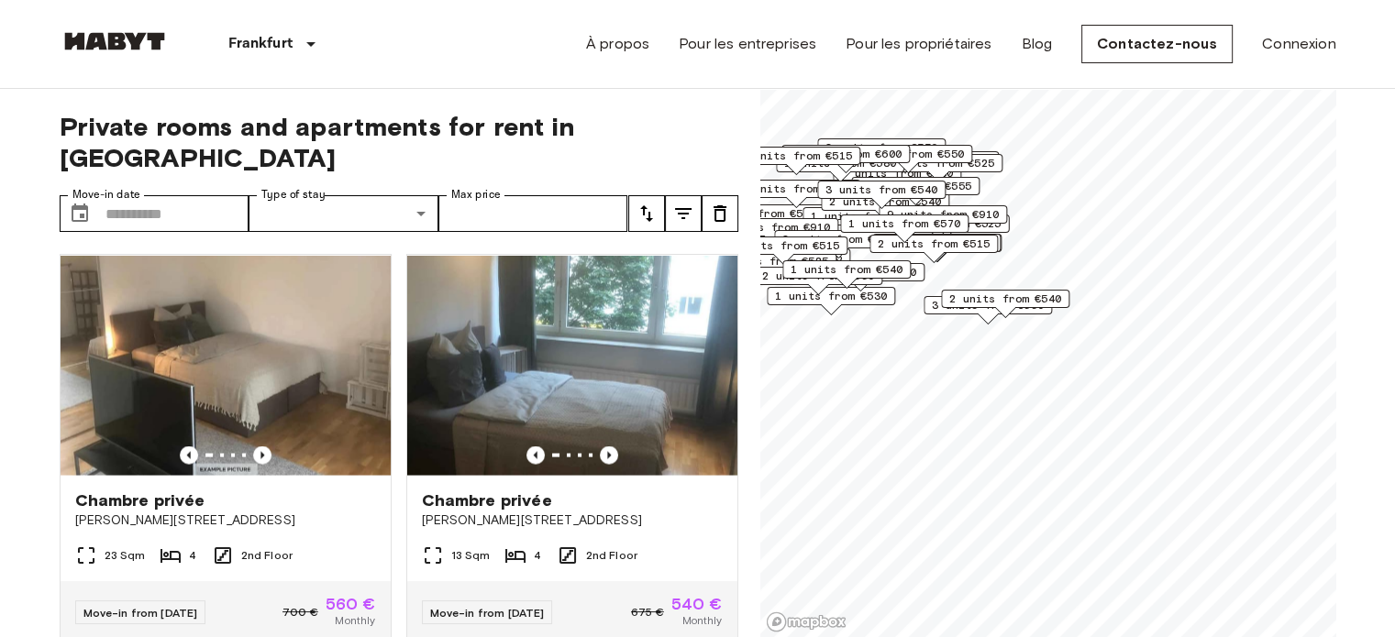
click at [600, 59] on icon "Previous image" at bounding box center [609, 49] width 18 height 18
click at [601, 59] on icon "Previous image" at bounding box center [609, 49] width 18 height 18
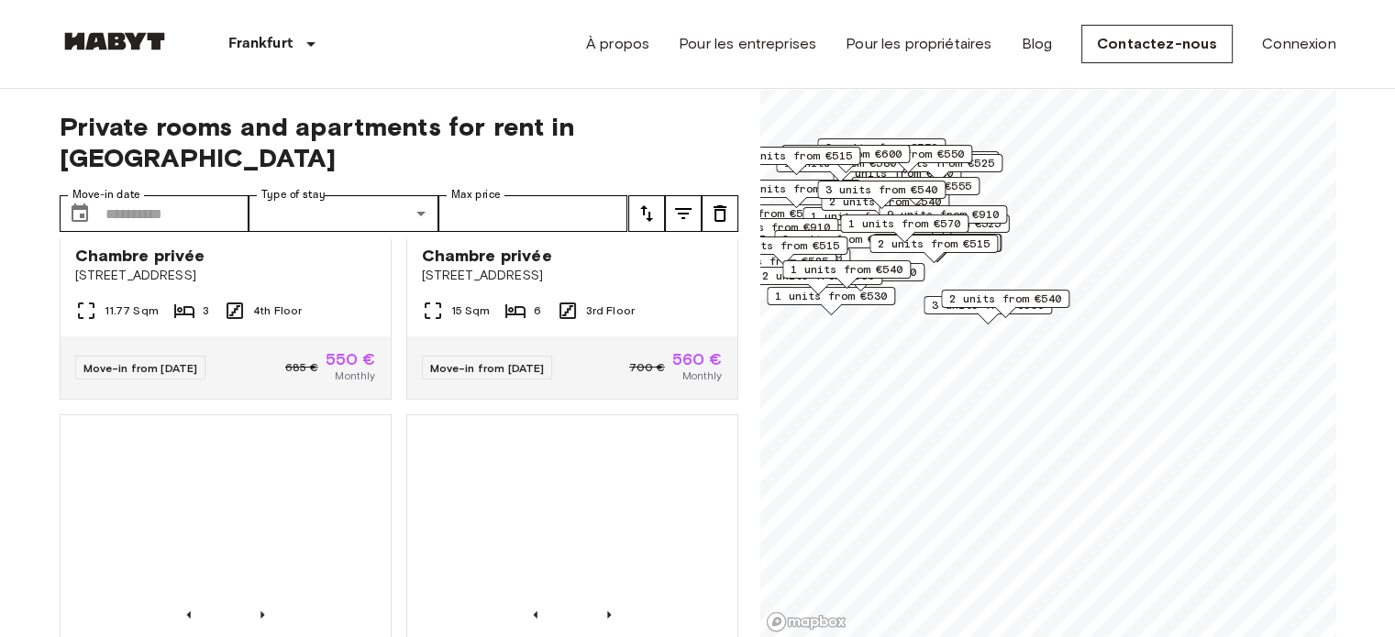
scroll to position [18900, 0]
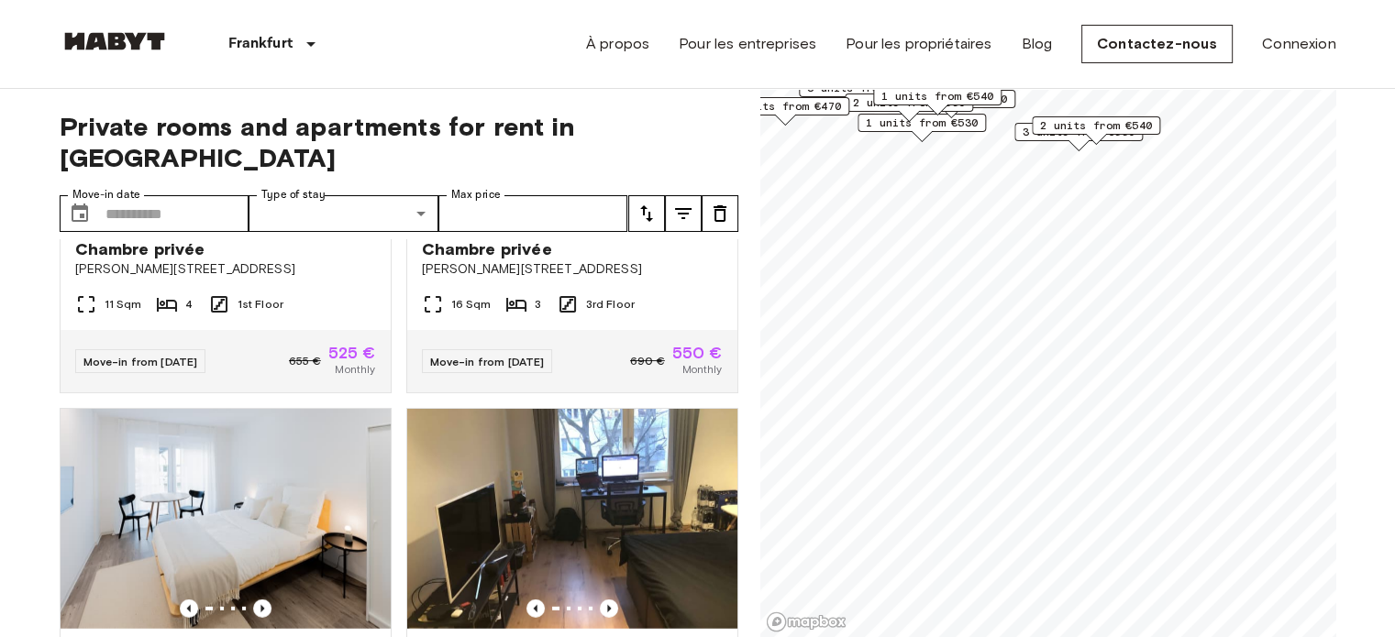
scroll to position [5009, 0]
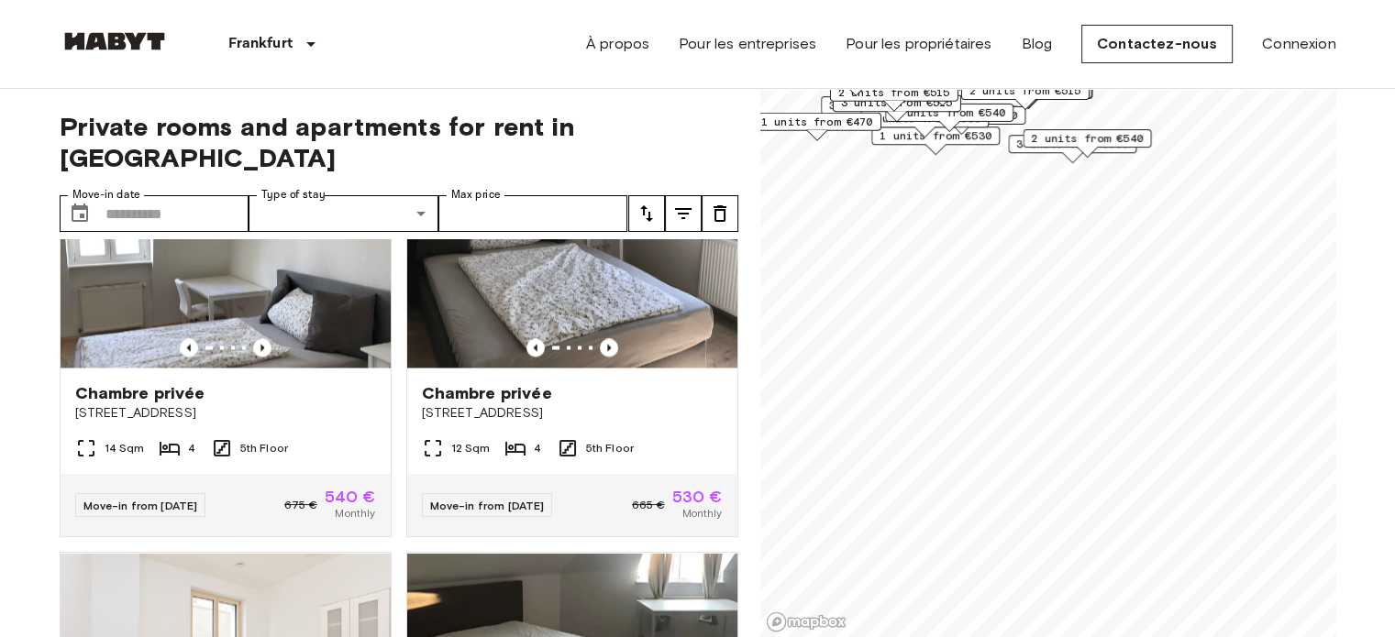
scroll to position [7082, 0]
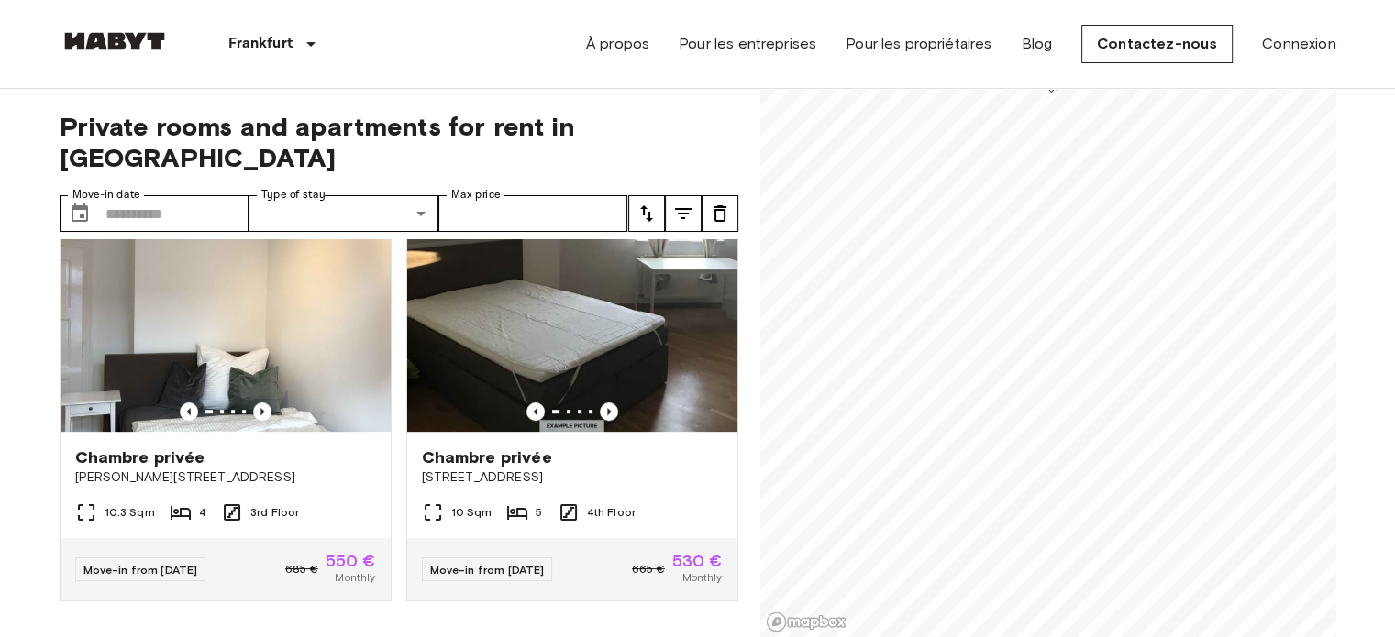
scroll to position [863, 0]
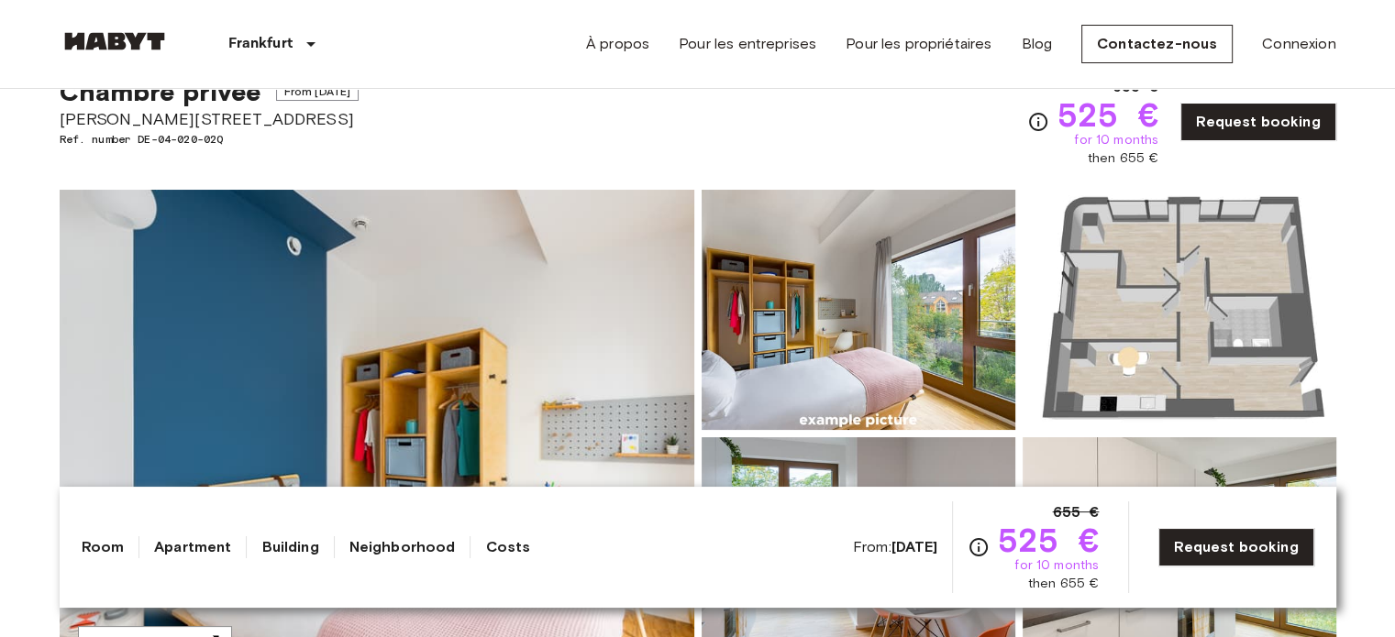
scroll to position [183, 0]
